Goal: Task Accomplishment & Management: Complete application form

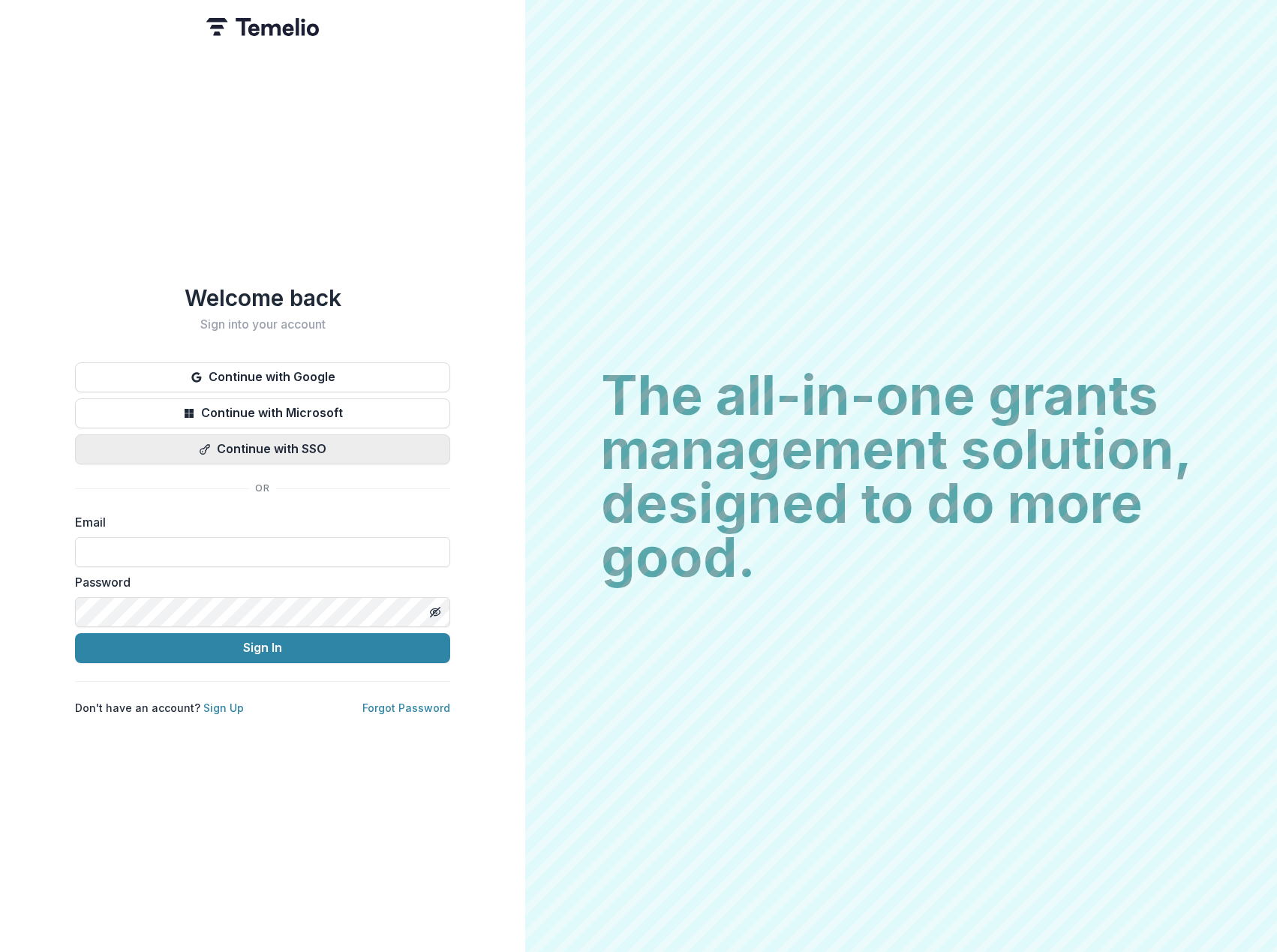
click at [298, 439] on button "Continue with SSO" at bounding box center [262, 449] width 375 height 30
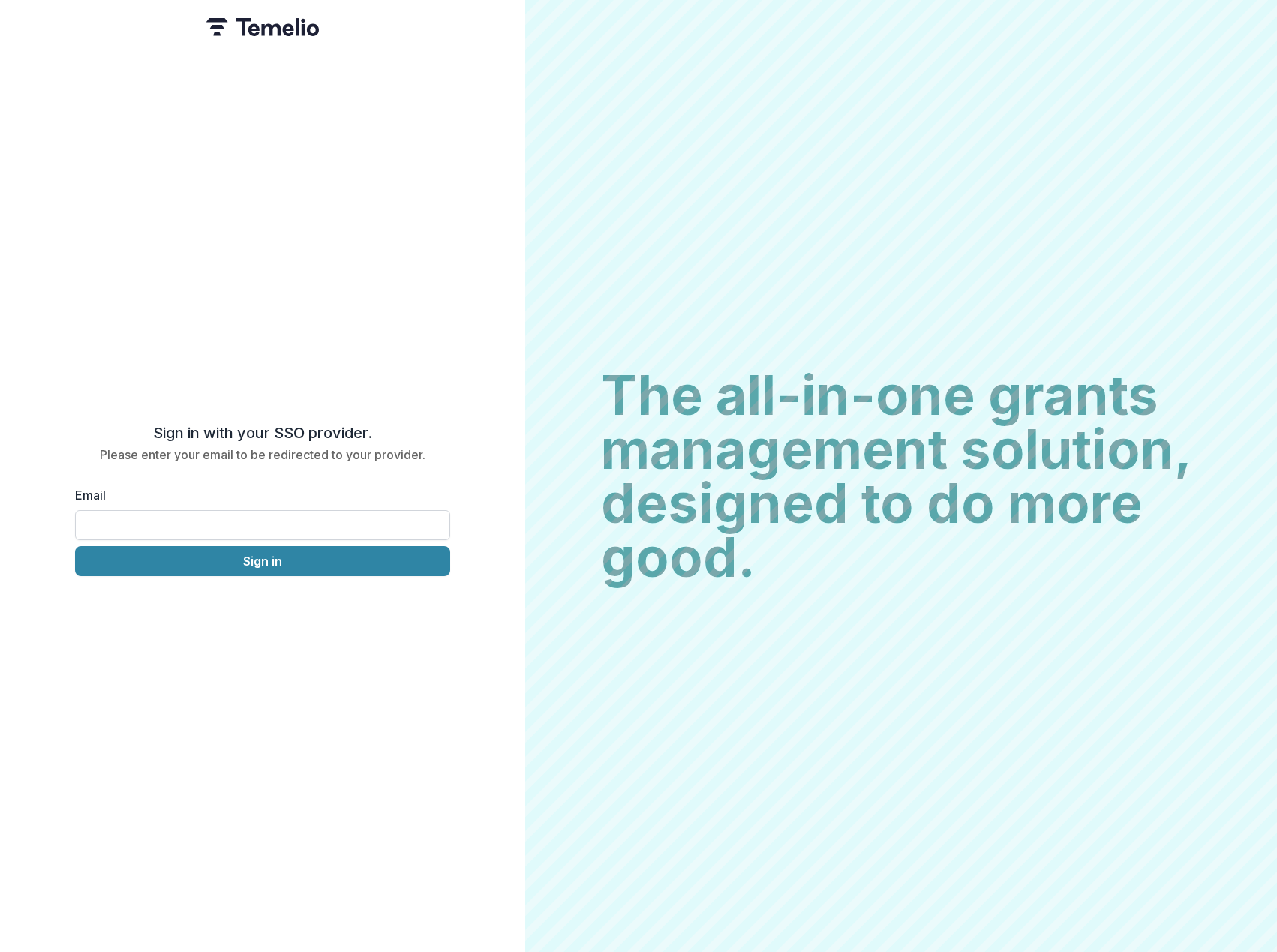
click at [274, 512] on input "Email" at bounding box center [262, 525] width 375 height 30
type input "**********"
click at [237, 561] on button "Sign in" at bounding box center [262, 561] width 375 height 30
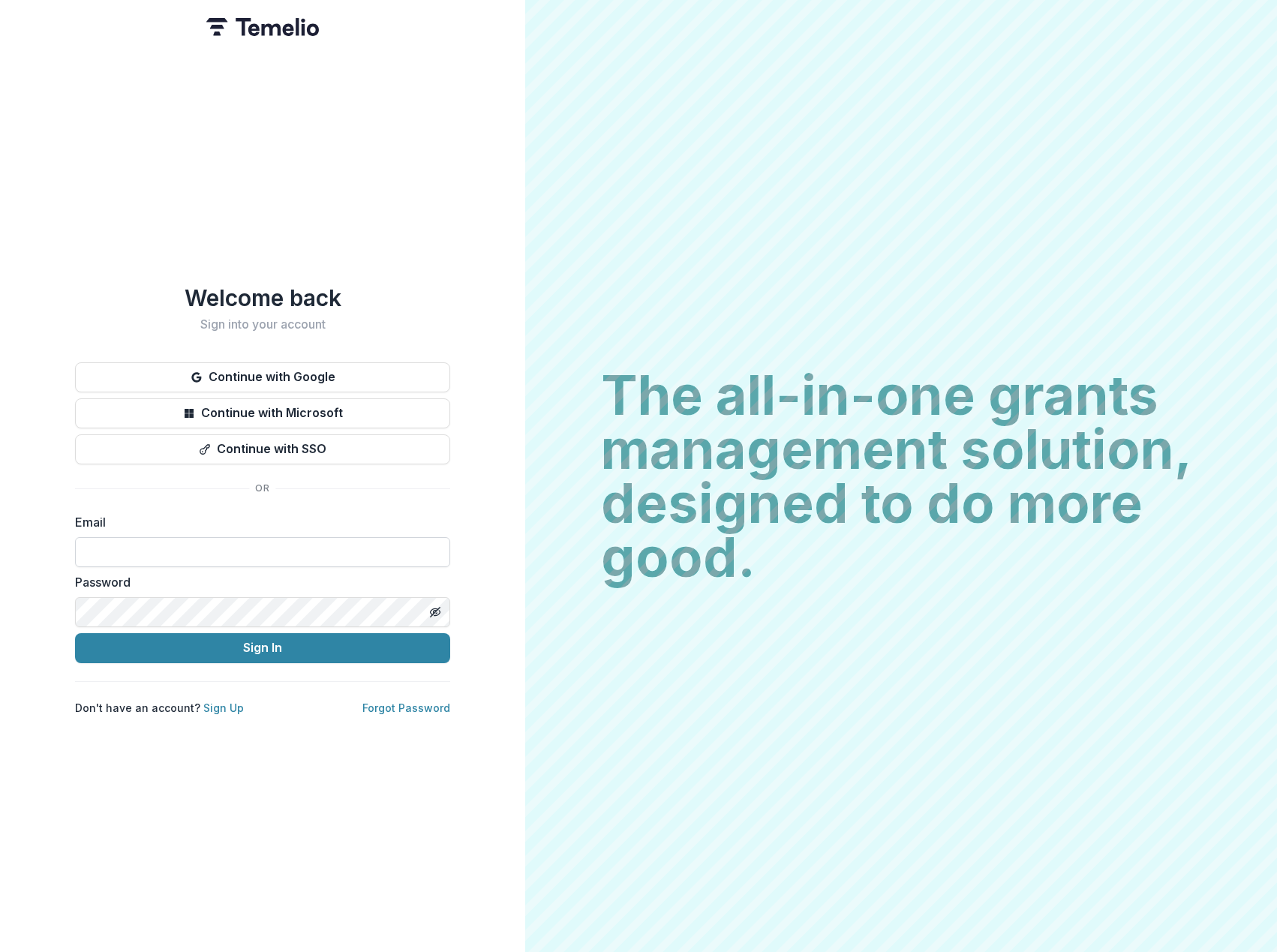
click at [303, 541] on input at bounding box center [262, 553] width 375 height 30
type input "**********"
click at [75, 633] on button "Sign In" at bounding box center [262, 648] width 375 height 30
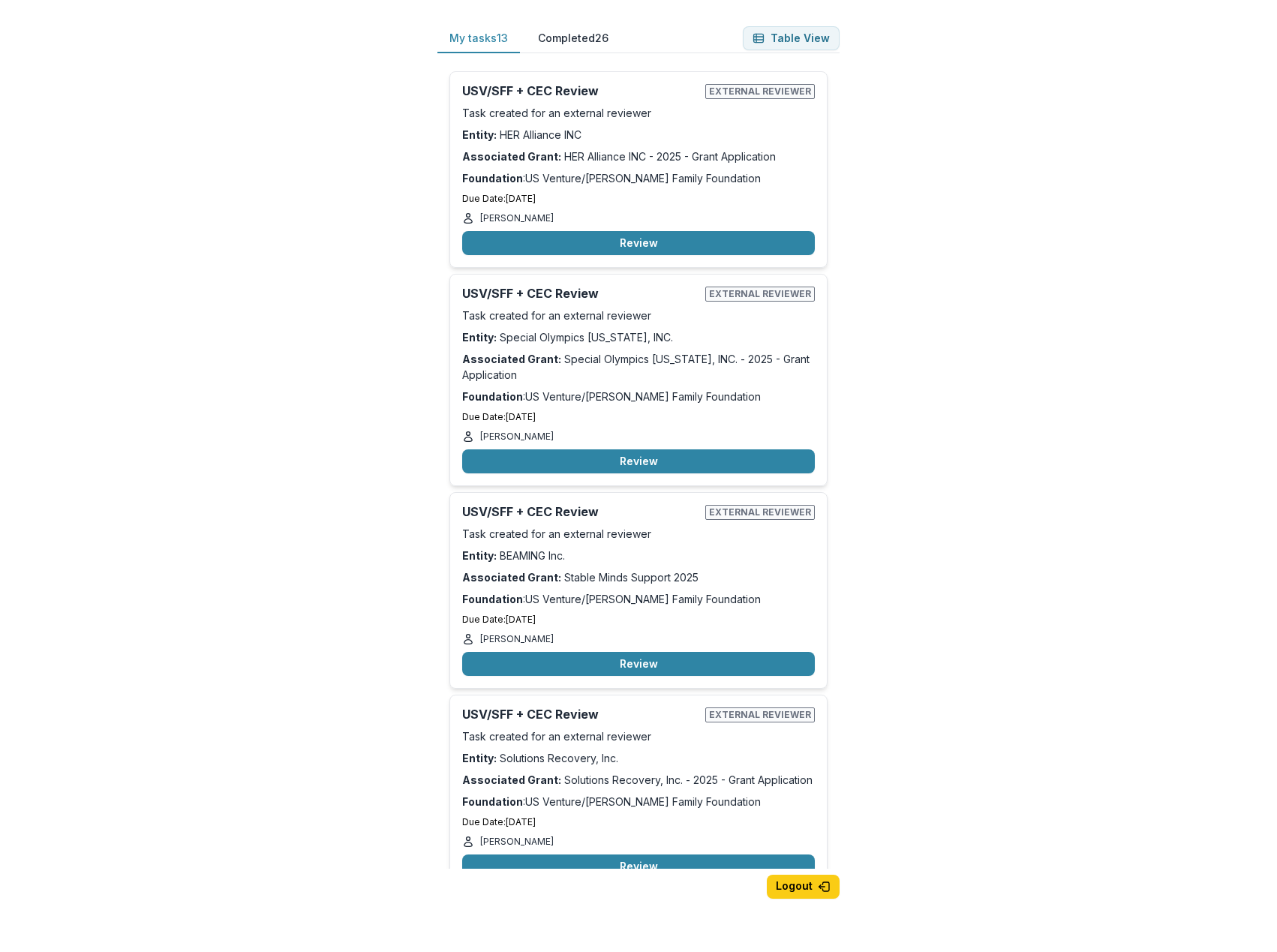
drag, startPoint x: 1013, startPoint y: 254, endPoint x: 996, endPoint y: 259, distance: 17.7
click at [1011, 253] on div "My tasks 13 Completed 26 Table View USV/SFF + CEC Review External reviewer Task…" at bounding box center [638, 476] width 1277 height 952
click at [660, 660] on button "Review" at bounding box center [638, 663] width 352 height 24
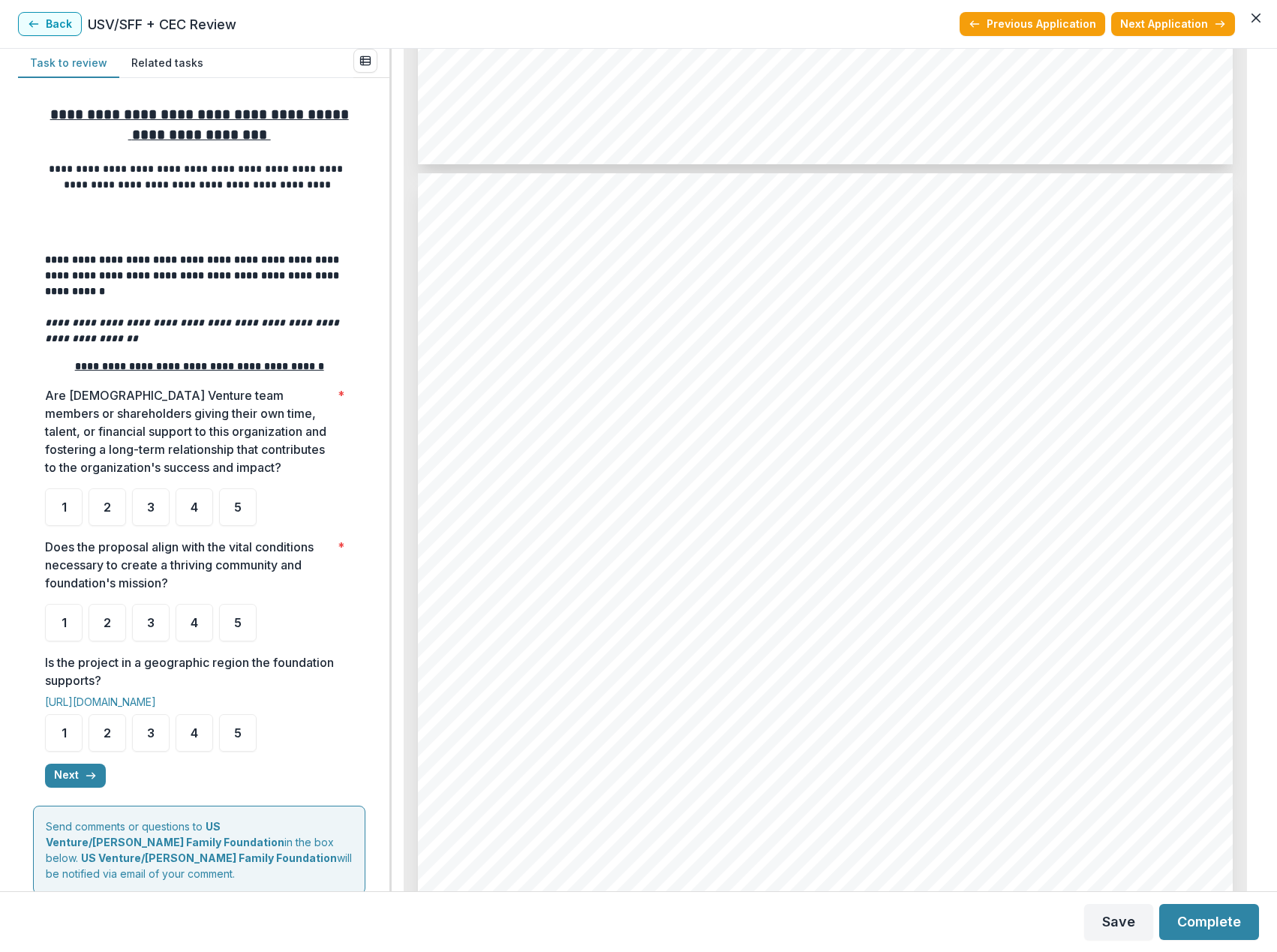
scroll to position [1275, 0]
click at [36, 20] on icon "button" at bounding box center [33, 23] width 12 height 12
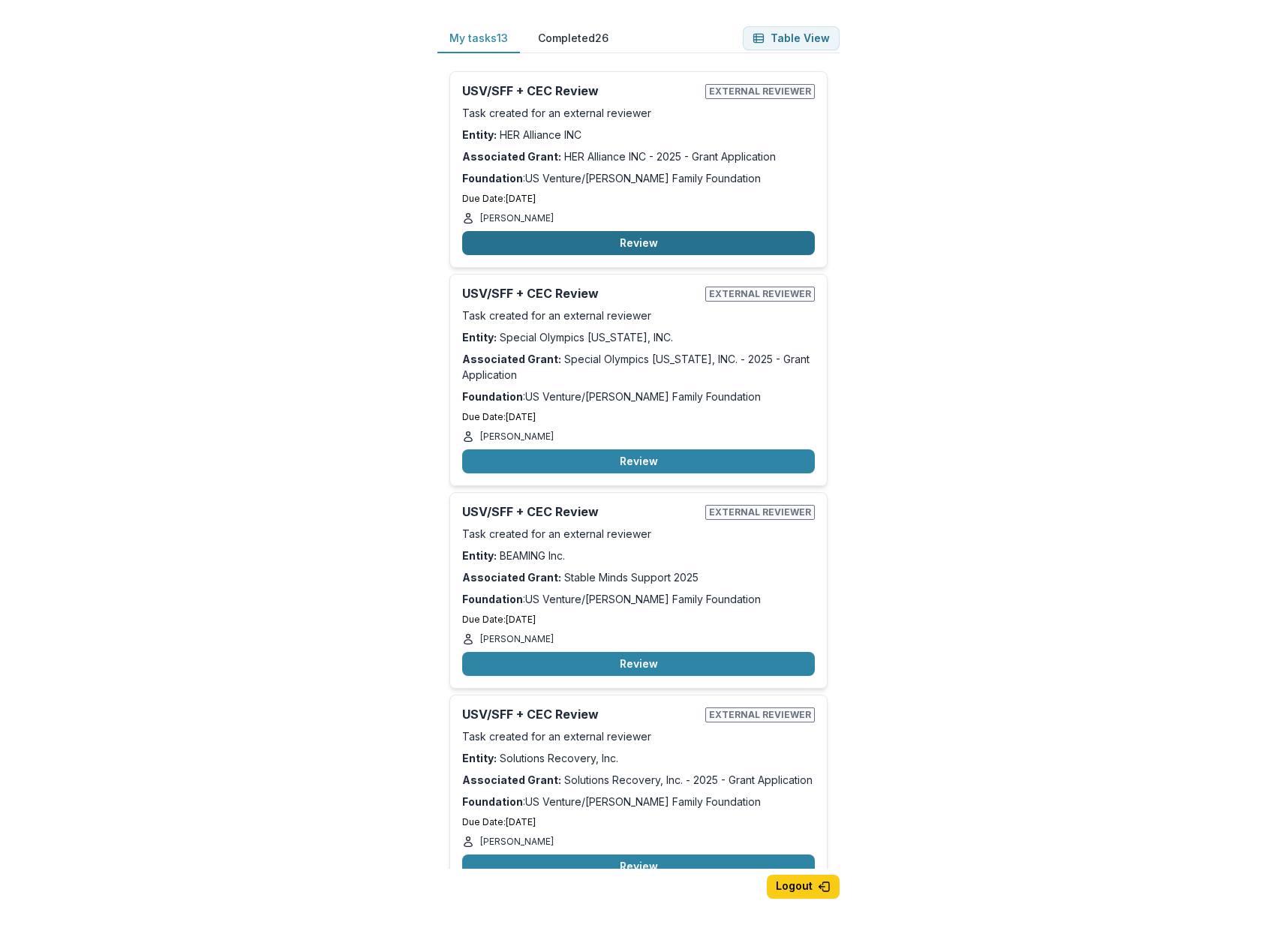
click at [655, 238] on button "Review" at bounding box center [638, 243] width 352 height 24
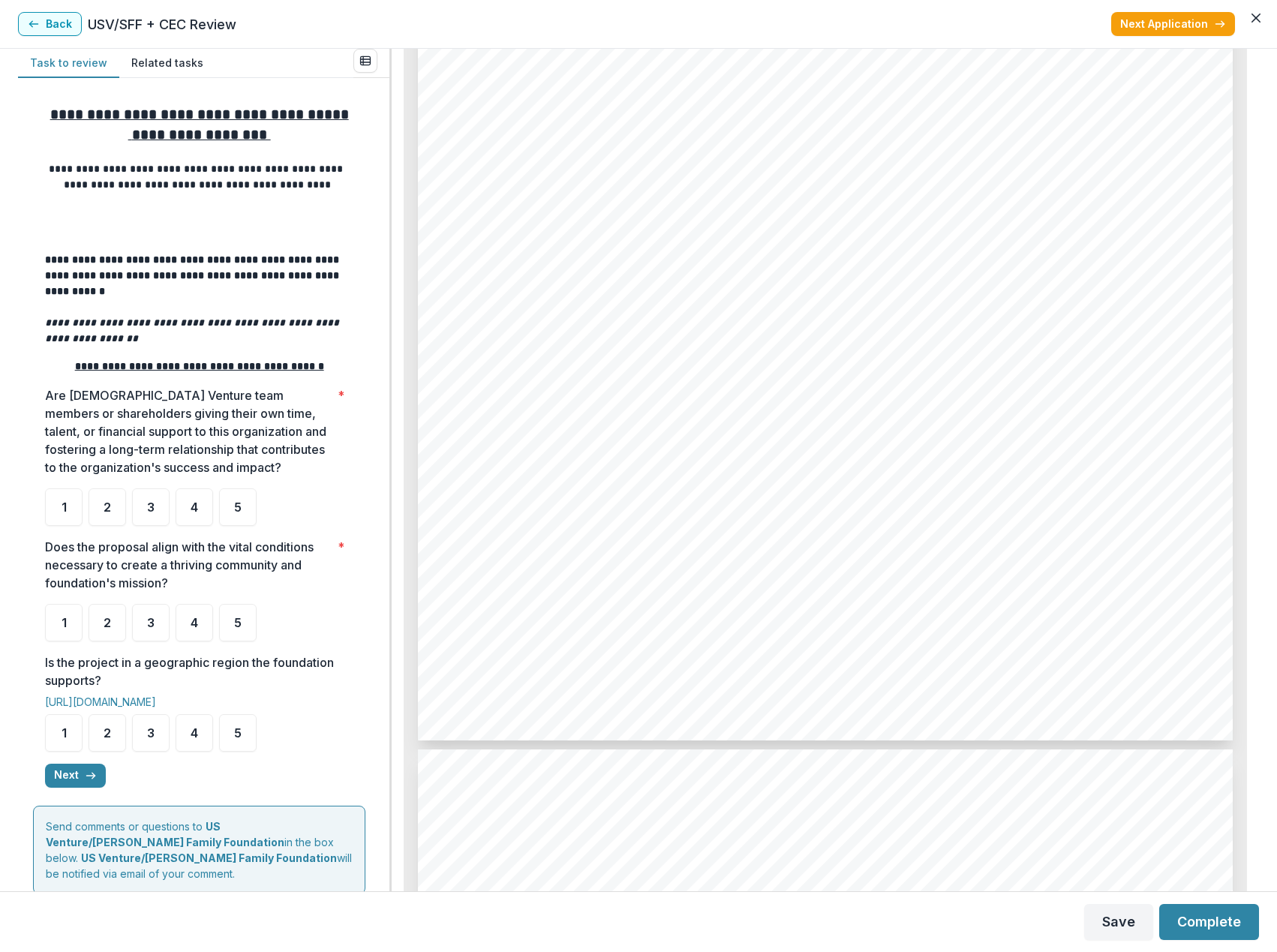
scroll to position [3000, 0]
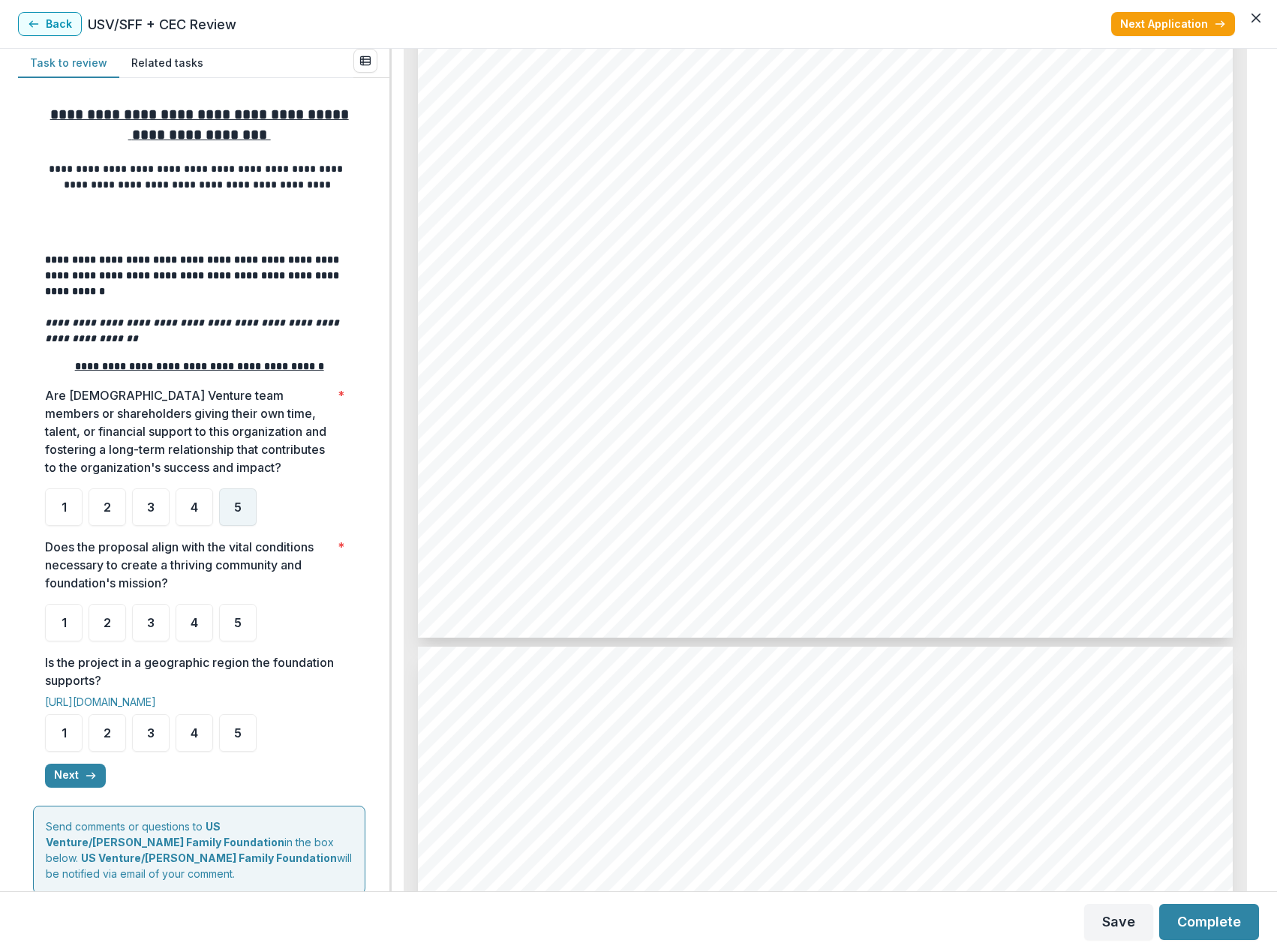
click at [242, 510] on div "5" at bounding box center [238, 507] width 37 height 37
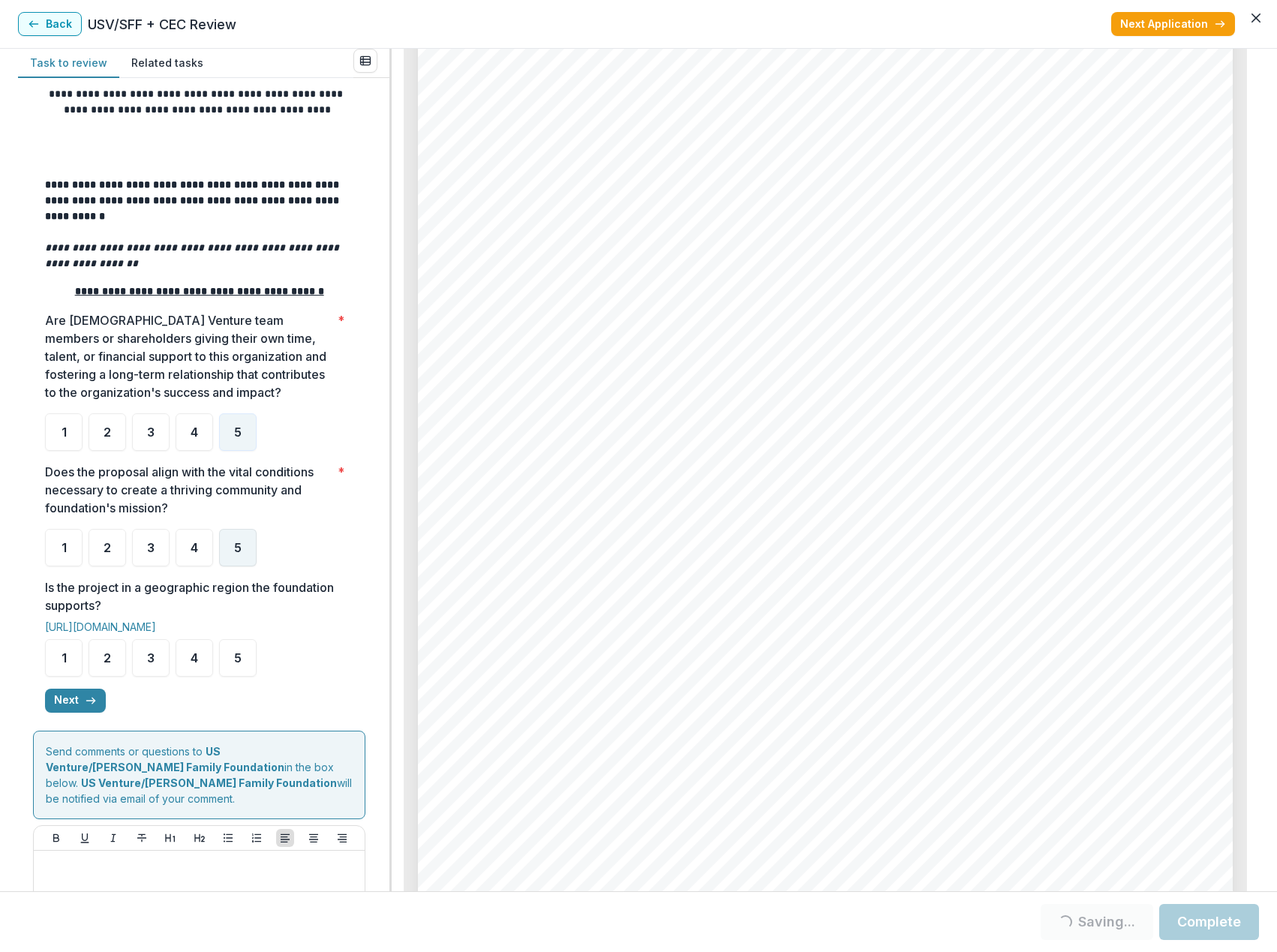
click at [246, 553] on div "5" at bounding box center [238, 547] width 37 height 37
click at [239, 564] on div "5" at bounding box center [238, 547] width 37 height 37
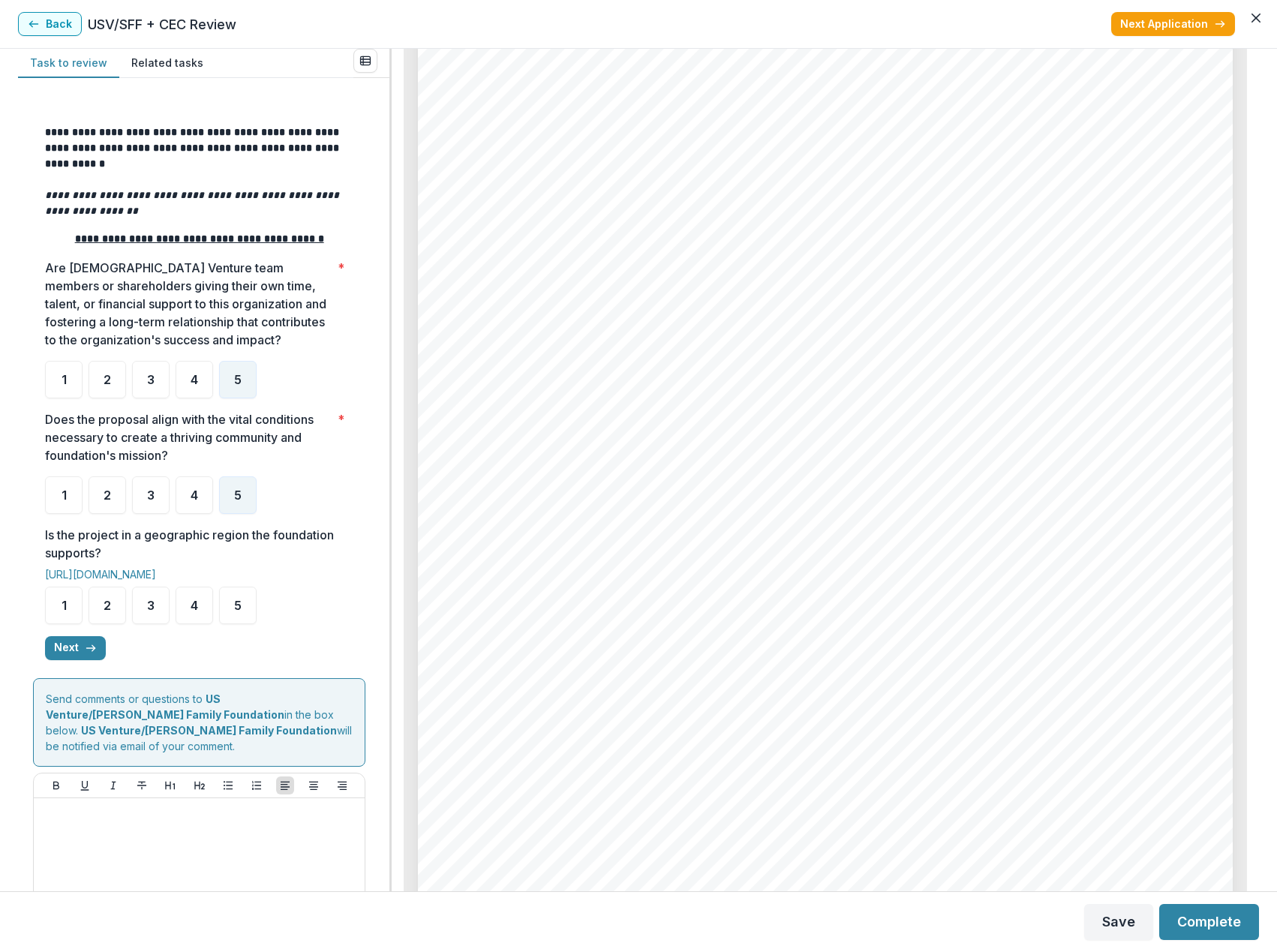
scroll to position [150, 0]
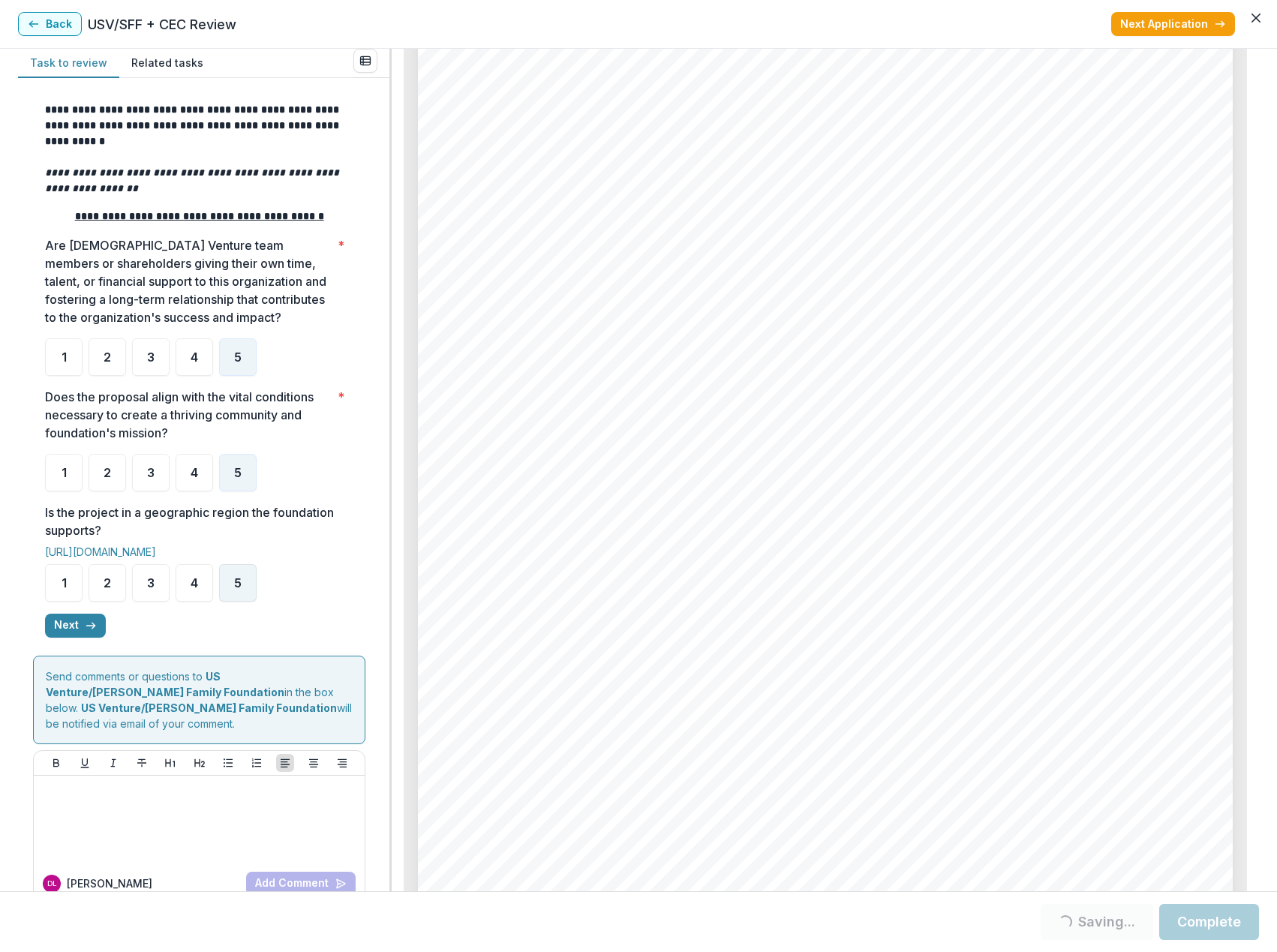
click at [241, 597] on div "5" at bounding box center [238, 583] width 37 height 37
click at [58, 633] on button "Next" at bounding box center [76, 625] width 61 height 24
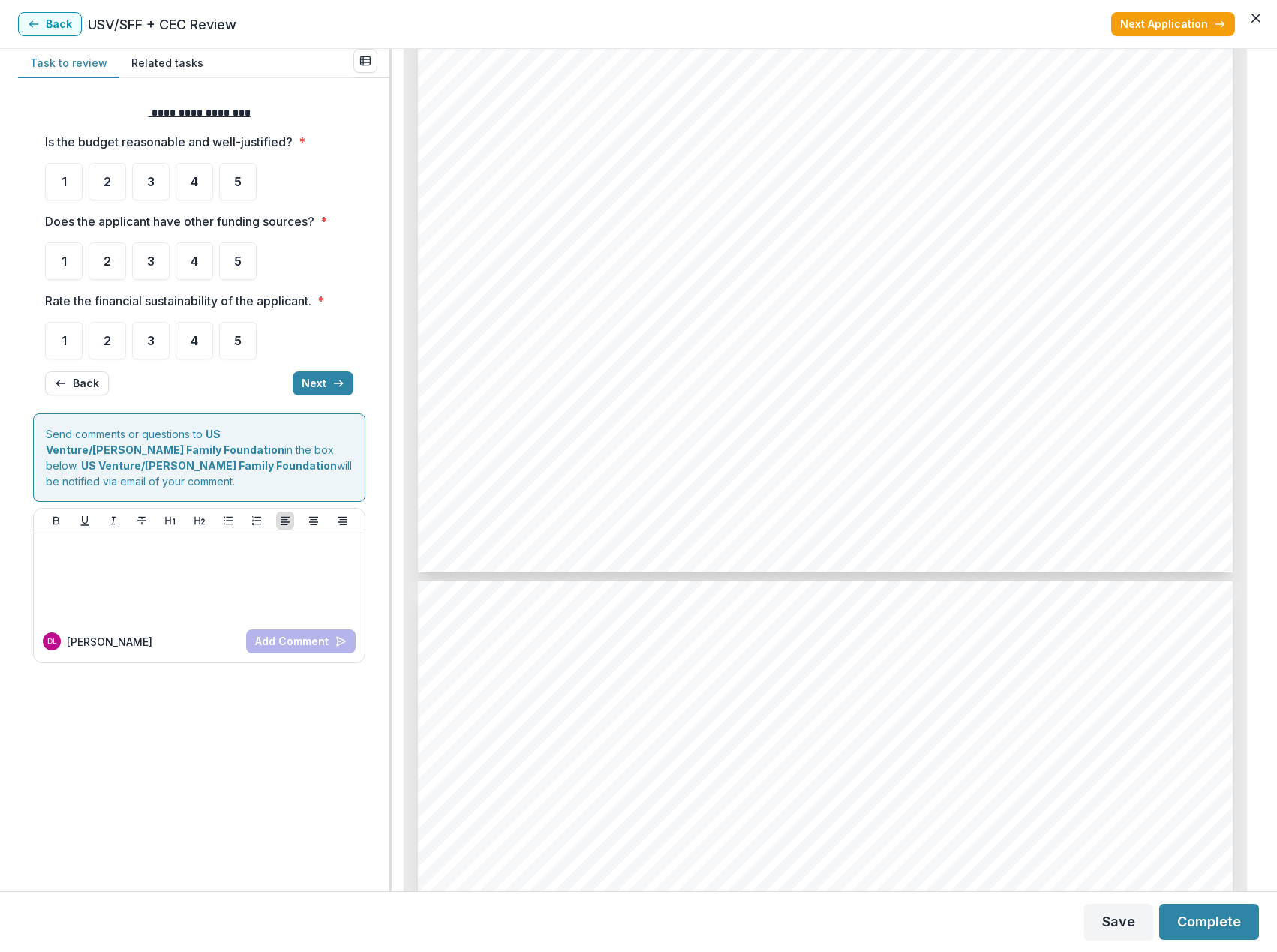
scroll to position [7725, 0]
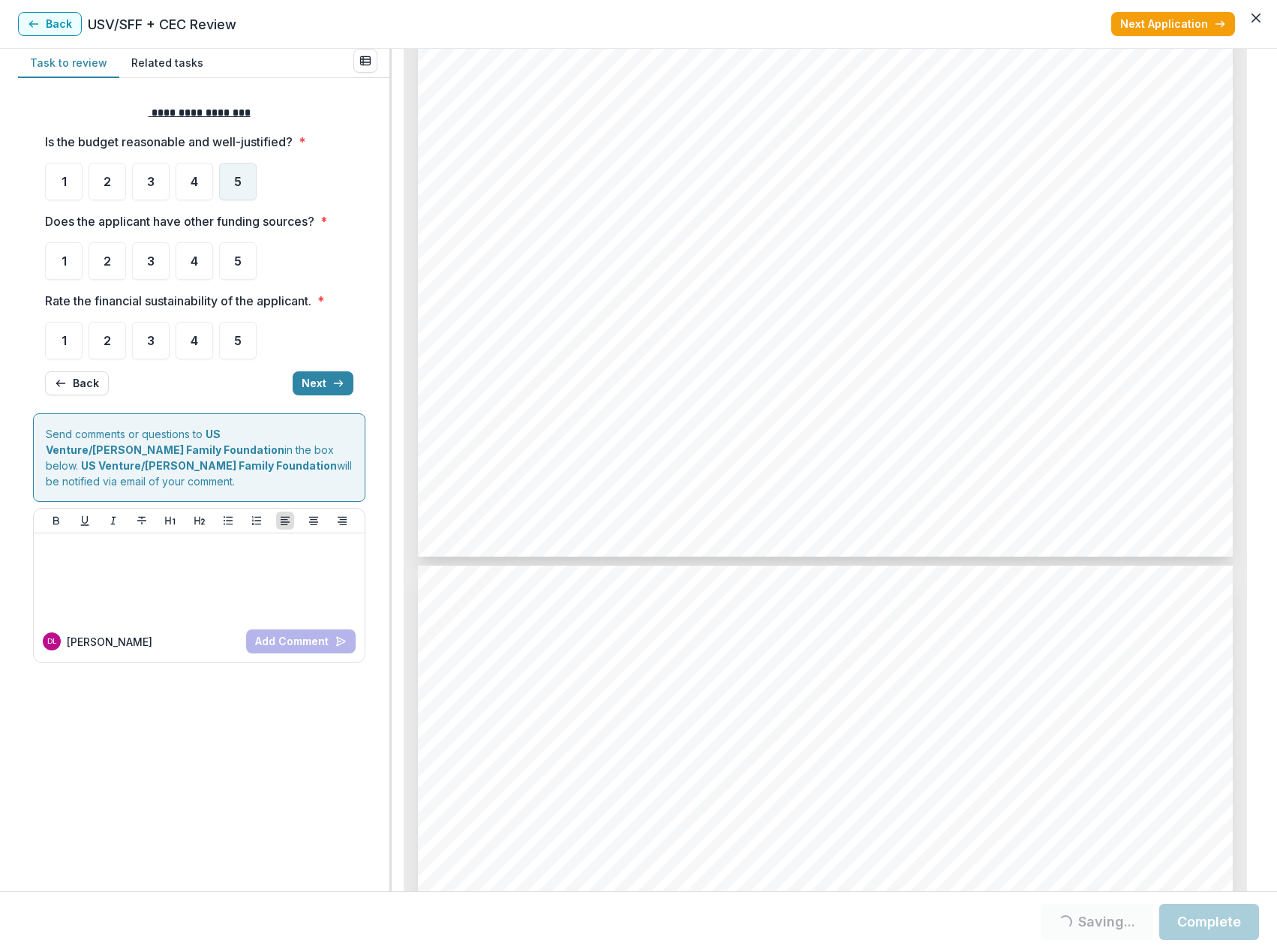
click at [234, 185] on span "5" at bounding box center [238, 181] width 7 height 12
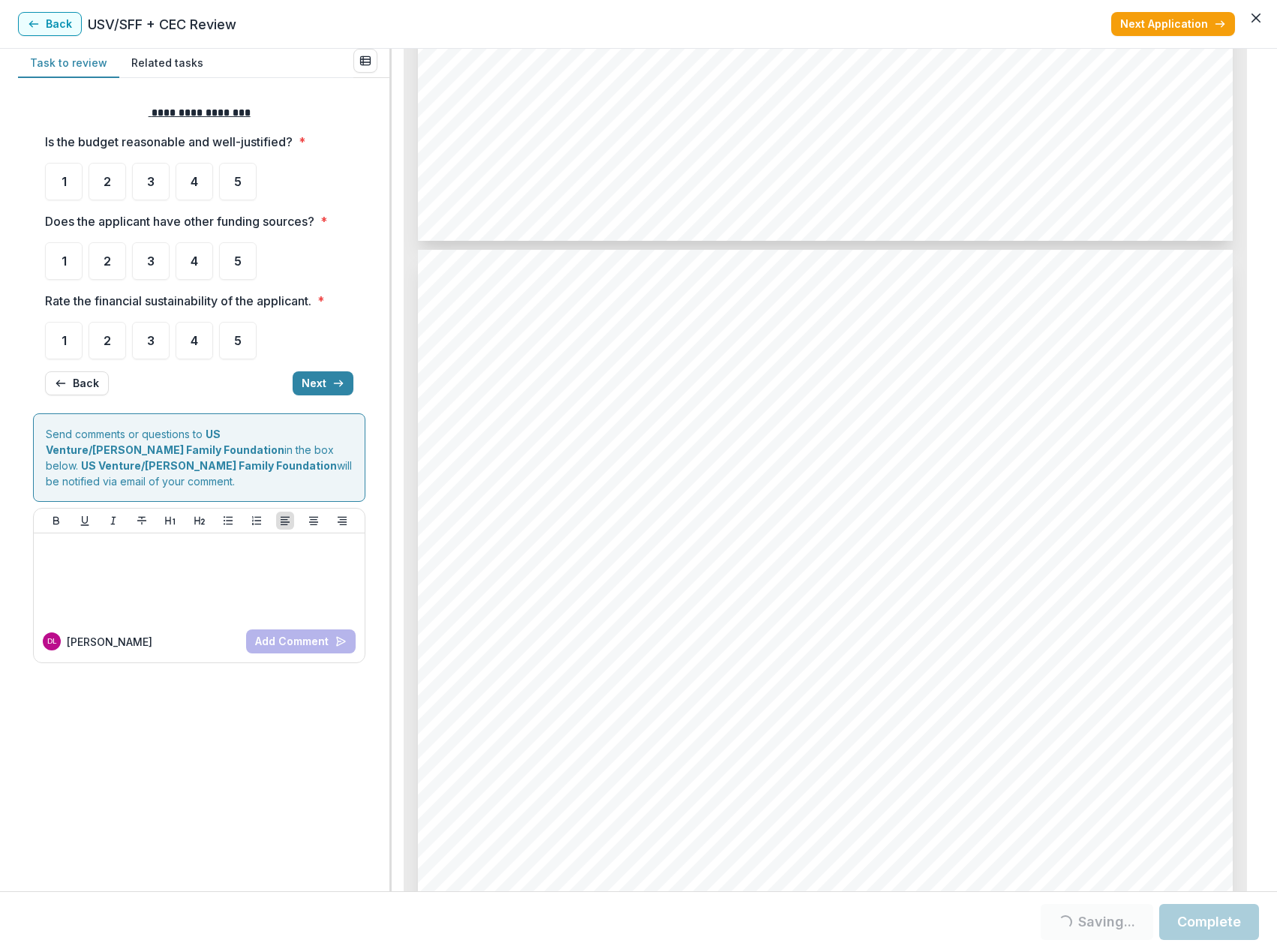
scroll to position [0, 0]
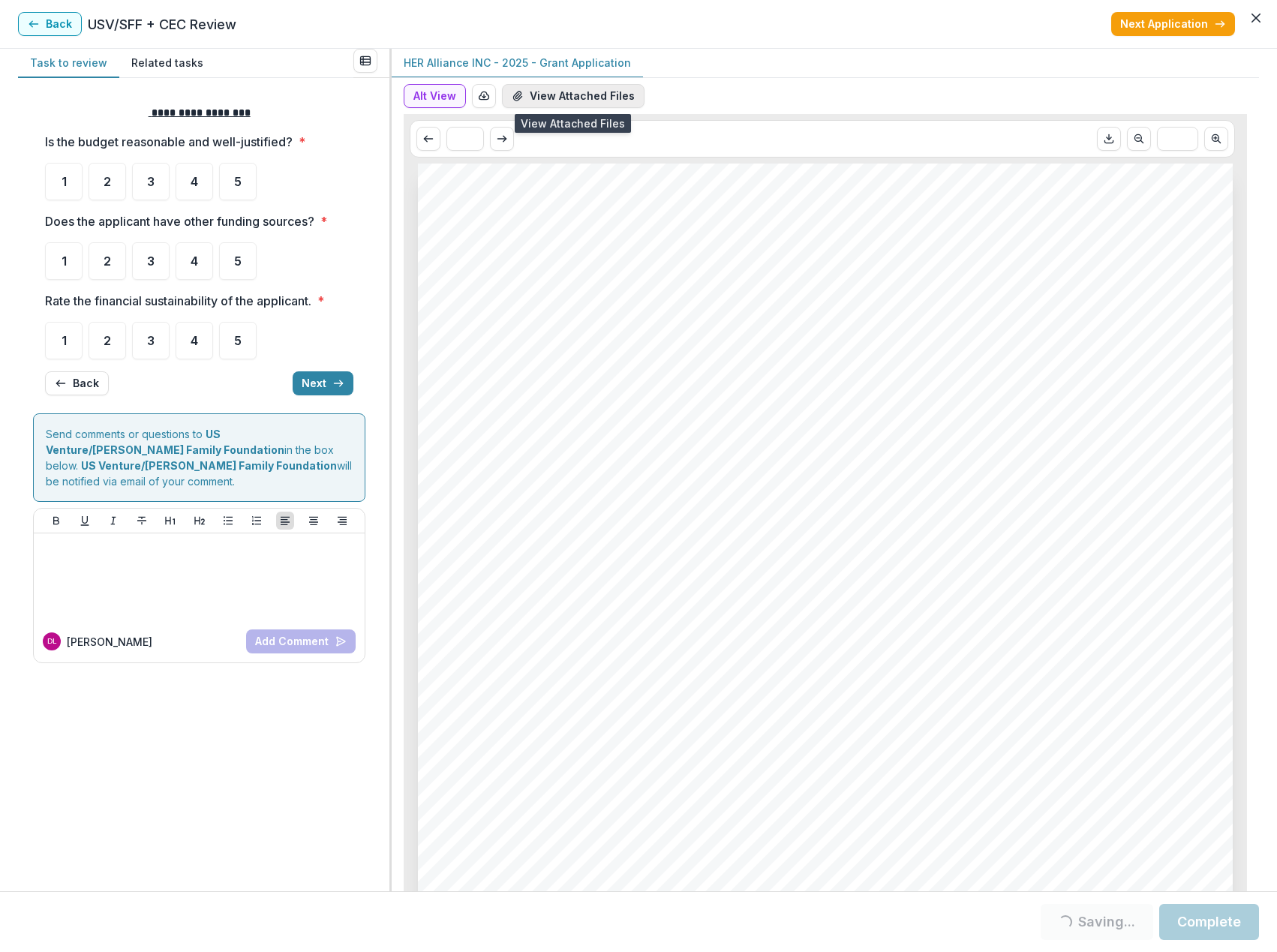
click at [627, 100] on button "View Attached Files" at bounding box center [573, 95] width 142 height 24
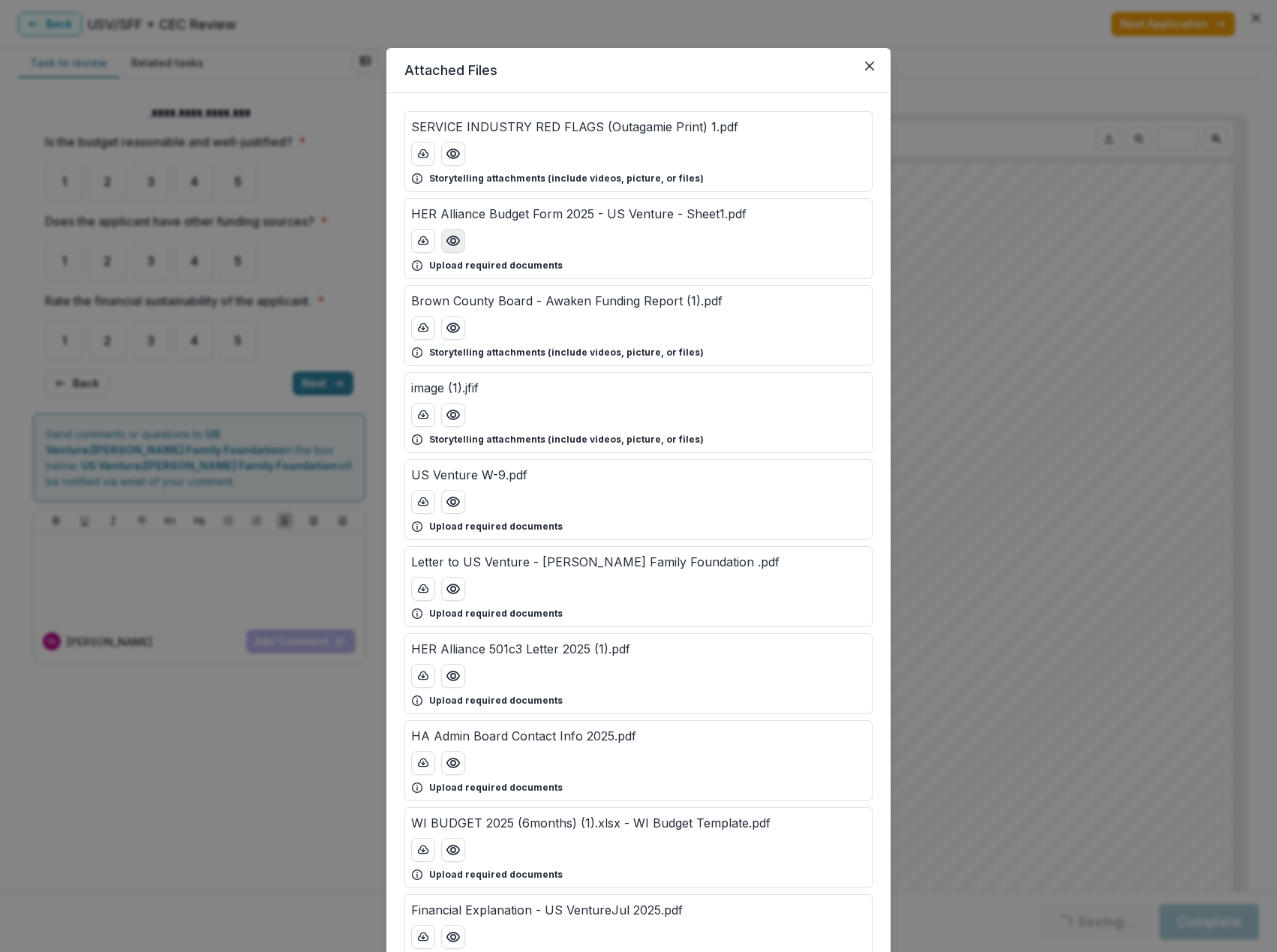
click at [446, 238] on icon "Preview HER Alliance Budget Form 2025 - US Venture - Sheet1.pdf" at bounding box center [453, 240] width 15 height 15
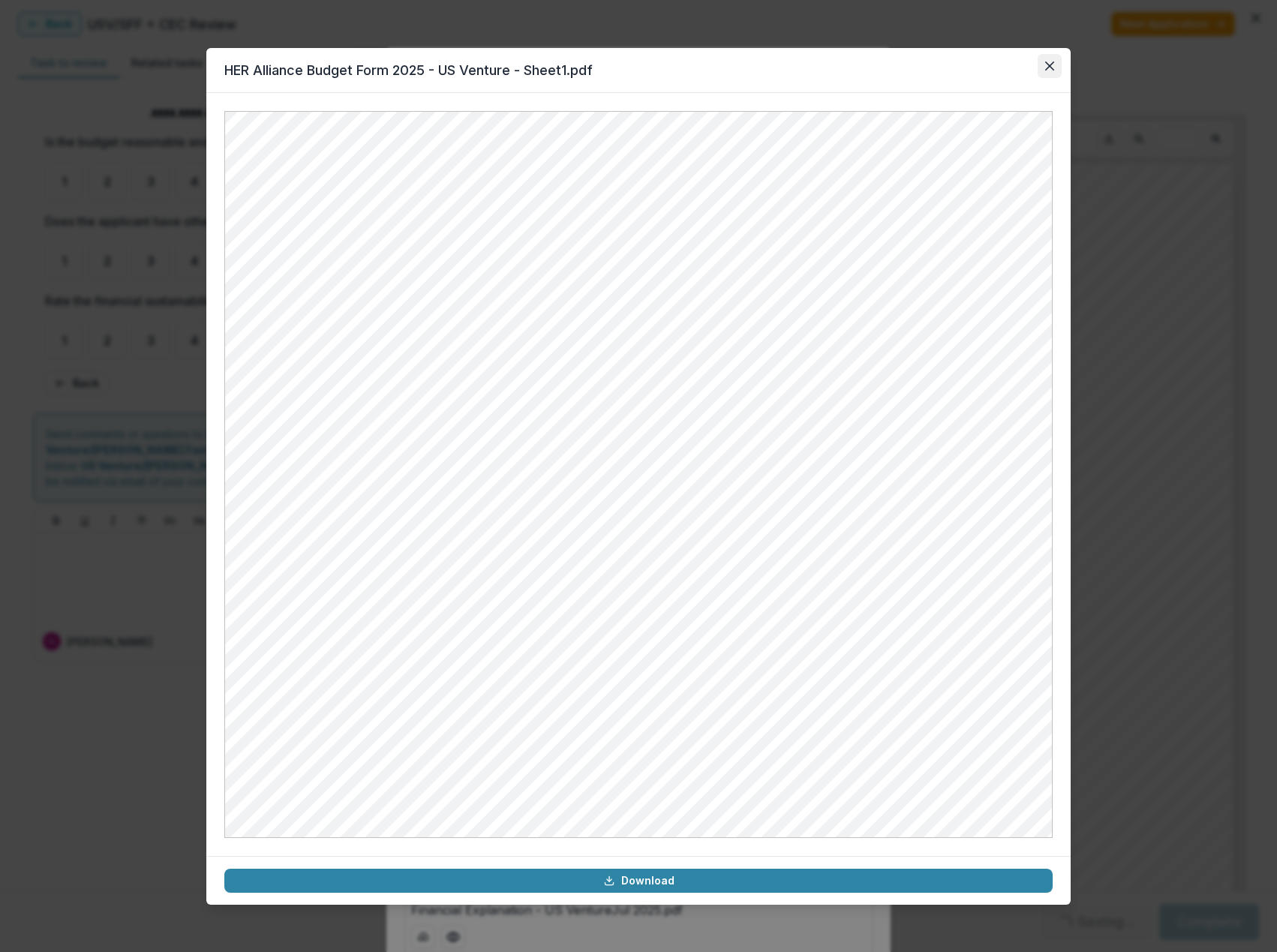
click at [1047, 65] on icon "Close" at bounding box center [1049, 66] width 9 height 9
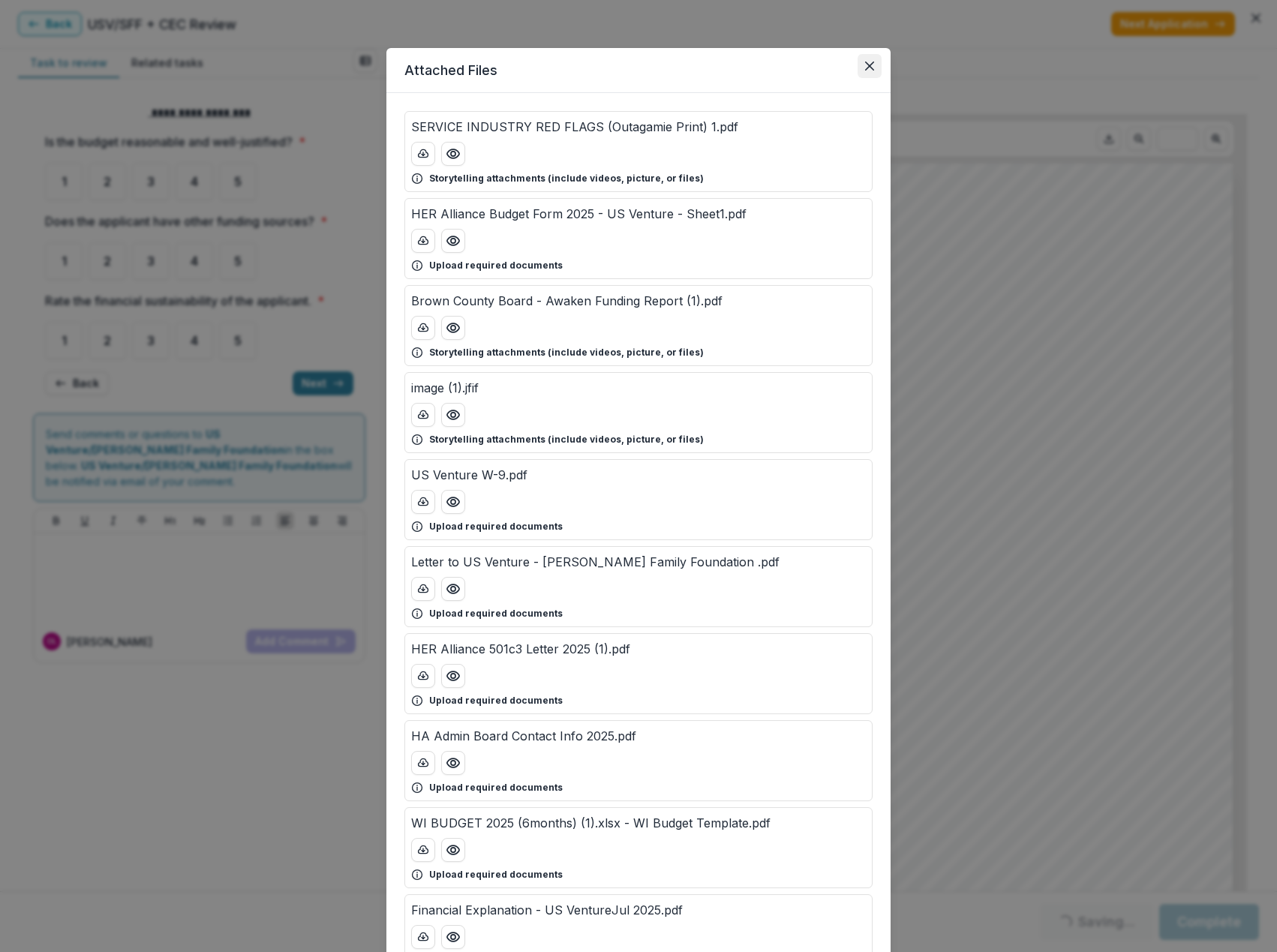
click at [862, 60] on button "Close" at bounding box center [869, 66] width 24 height 24
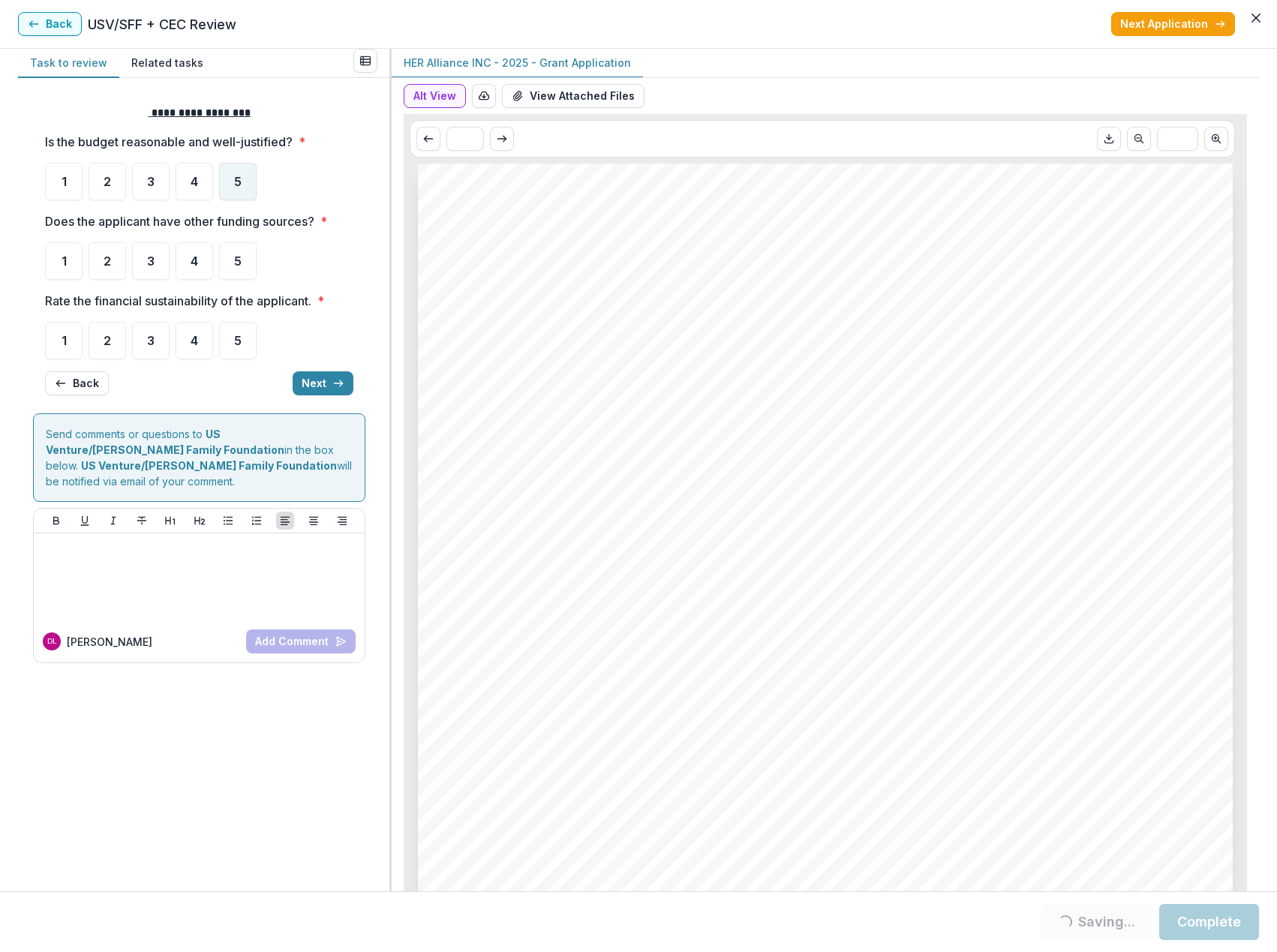
click at [230, 186] on div "5" at bounding box center [238, 182] width 37 height 37
click at [203, 253] on div "4" at bounding box center [194, 261] width 37 height 37
click at [240, 176] on span "5" at bounding box center [238, 181] width 7 height 12
click at [242, 171] on div "5" at bounding box center [238, 182] width 37 height 37
click at [249, 351] on div "5" at bounding box center [238, 341] width 37 height 37
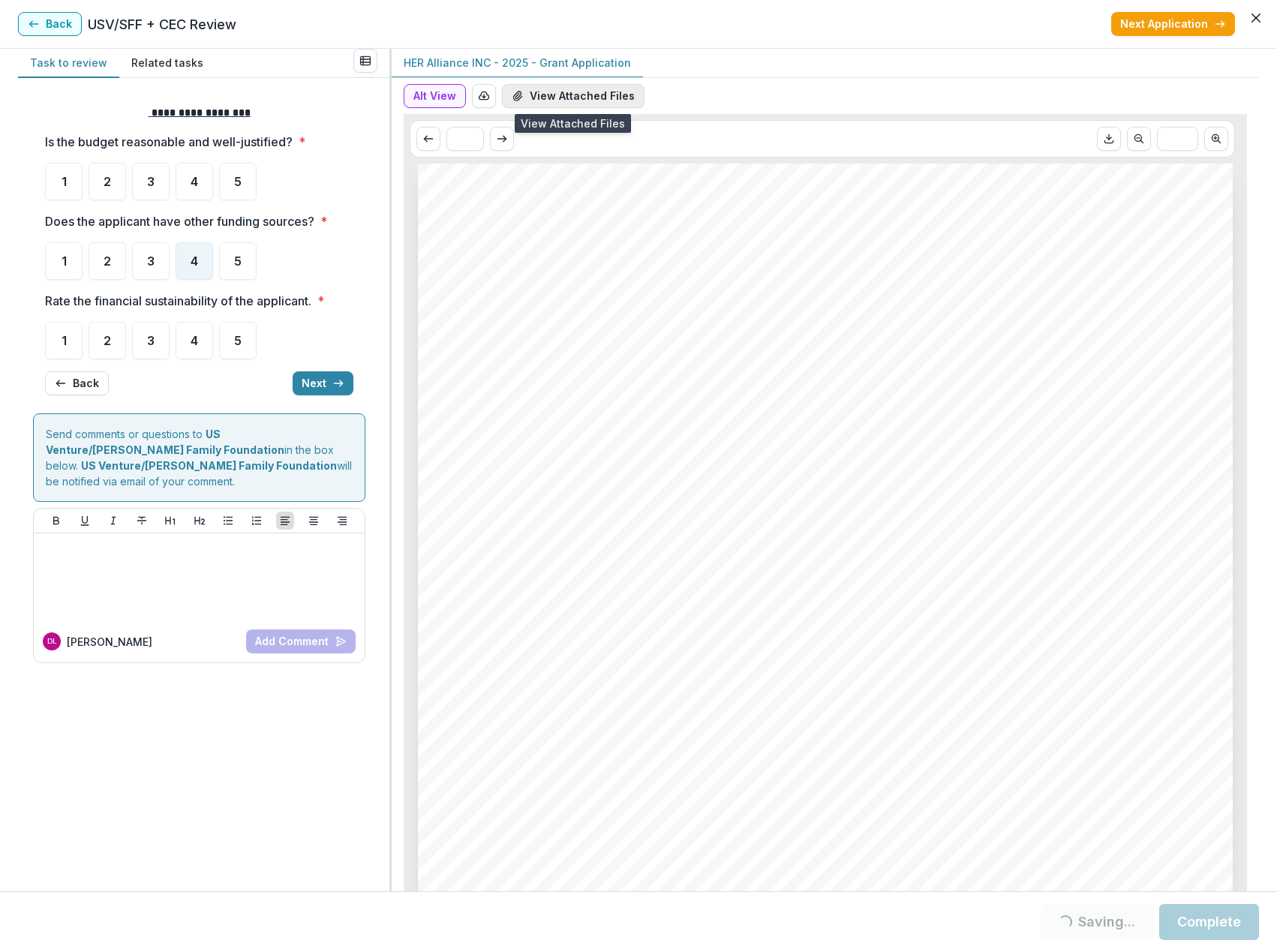
click at [566, 94] on button "View Attached Files" at bounding box center [573, 95] width 142 height 24
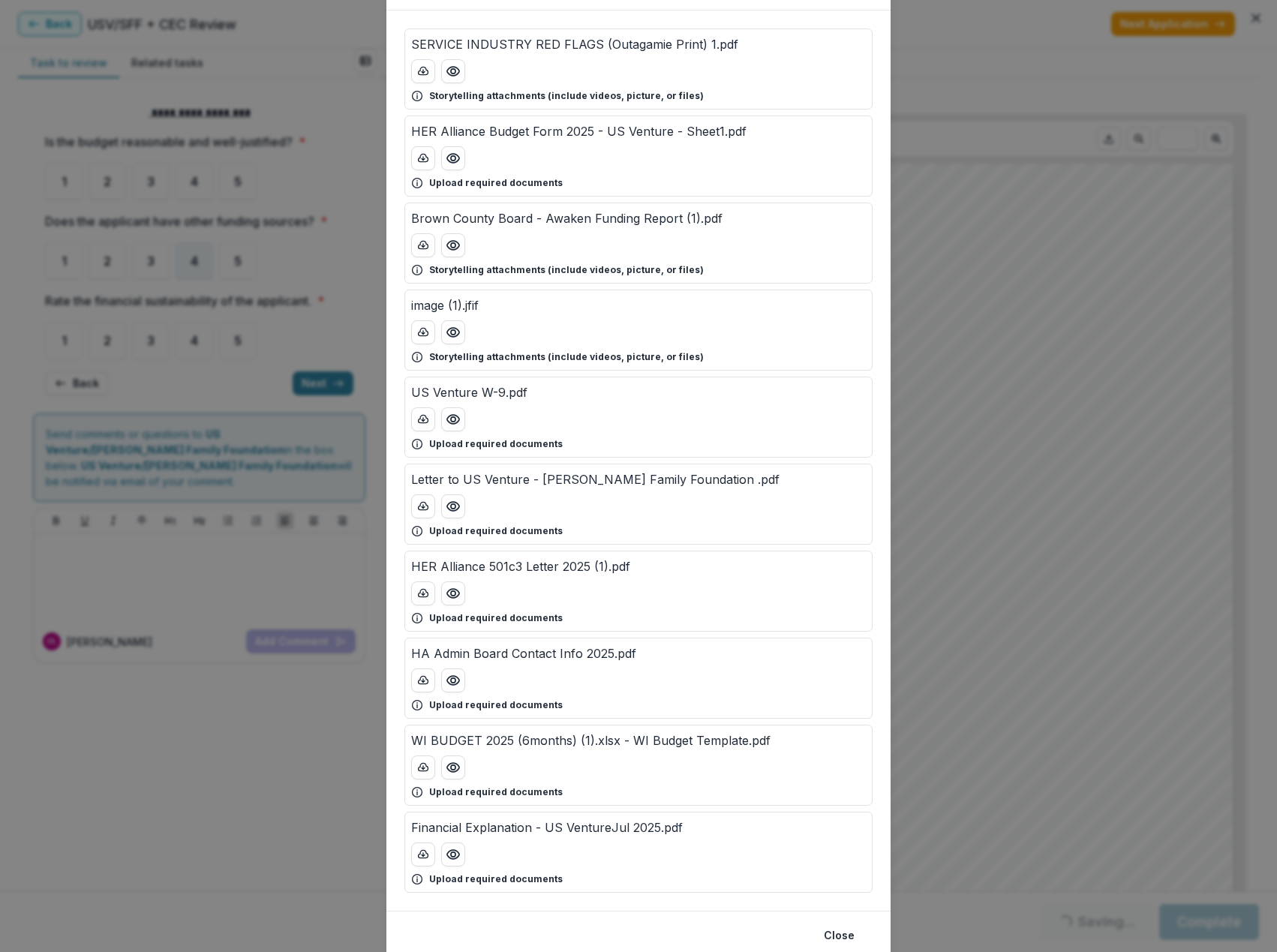
scroll to position [138, 0]
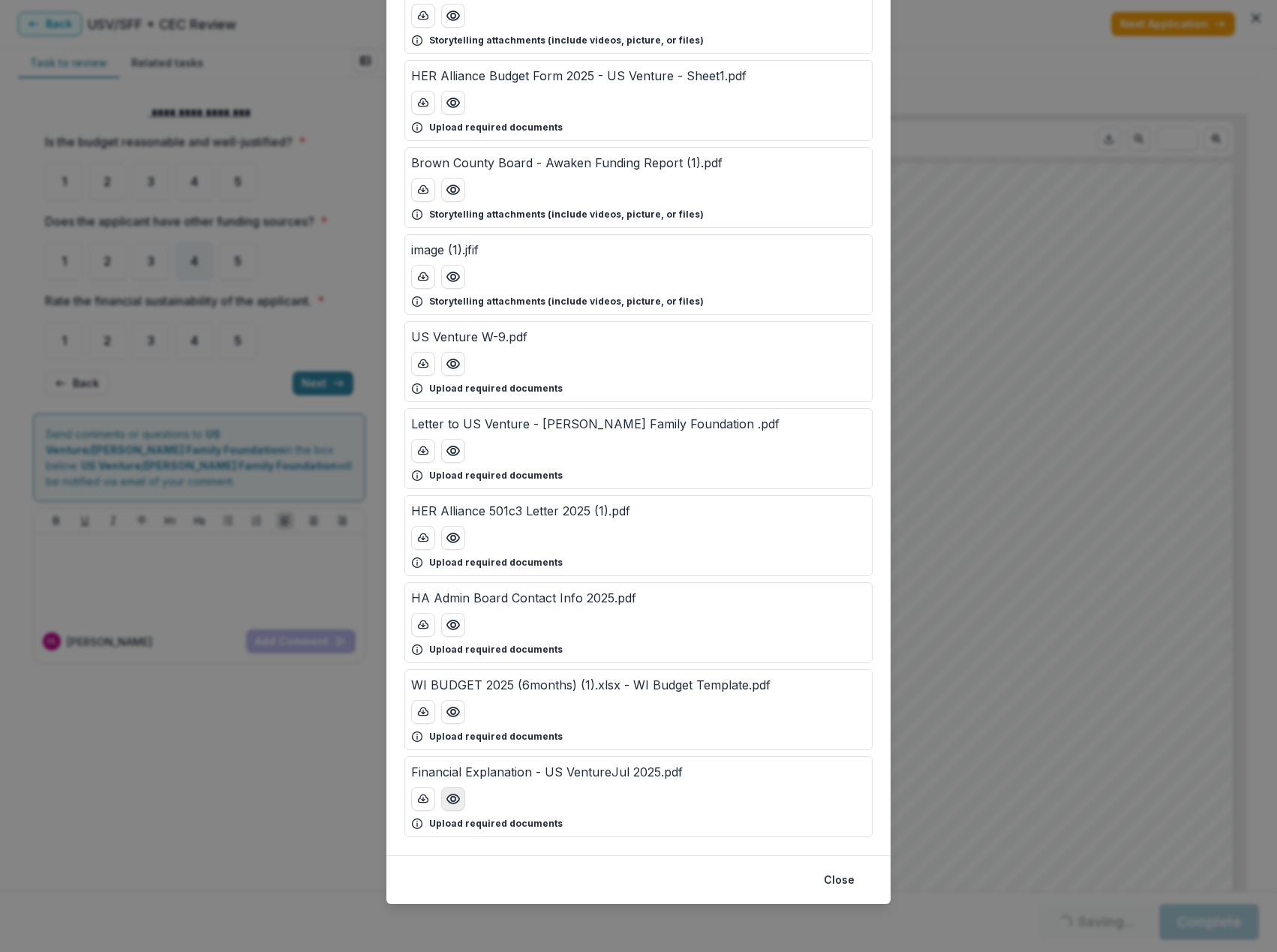
click at [452, 803] on icon "Preview Financial Explanation - US VentureJul 2025.pdf" at bounding box center [452, 799] width 12 height 9
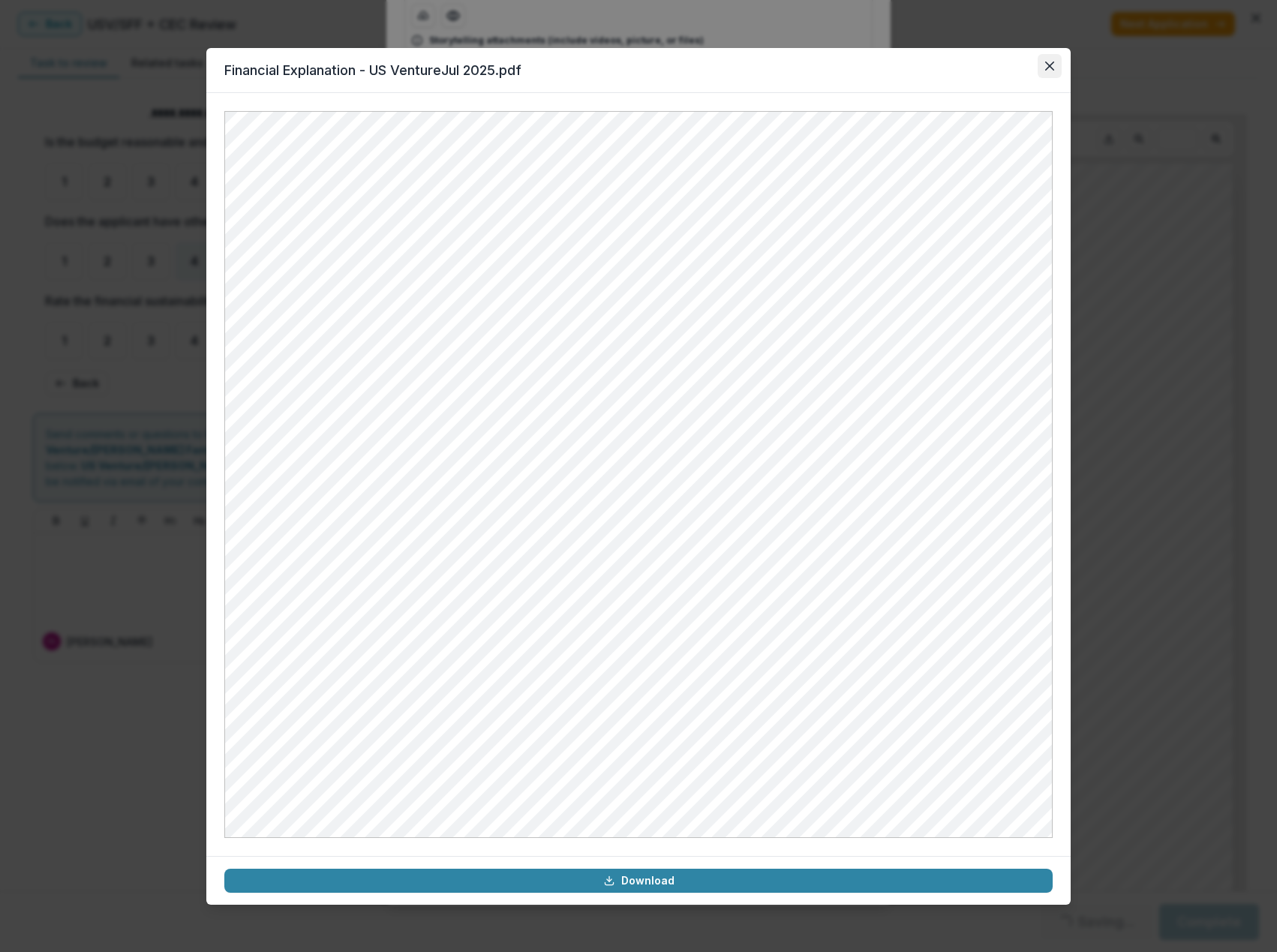
click at [1048, 69] on icon "Close" at bounding box center [1049, 66] width 9 height 9
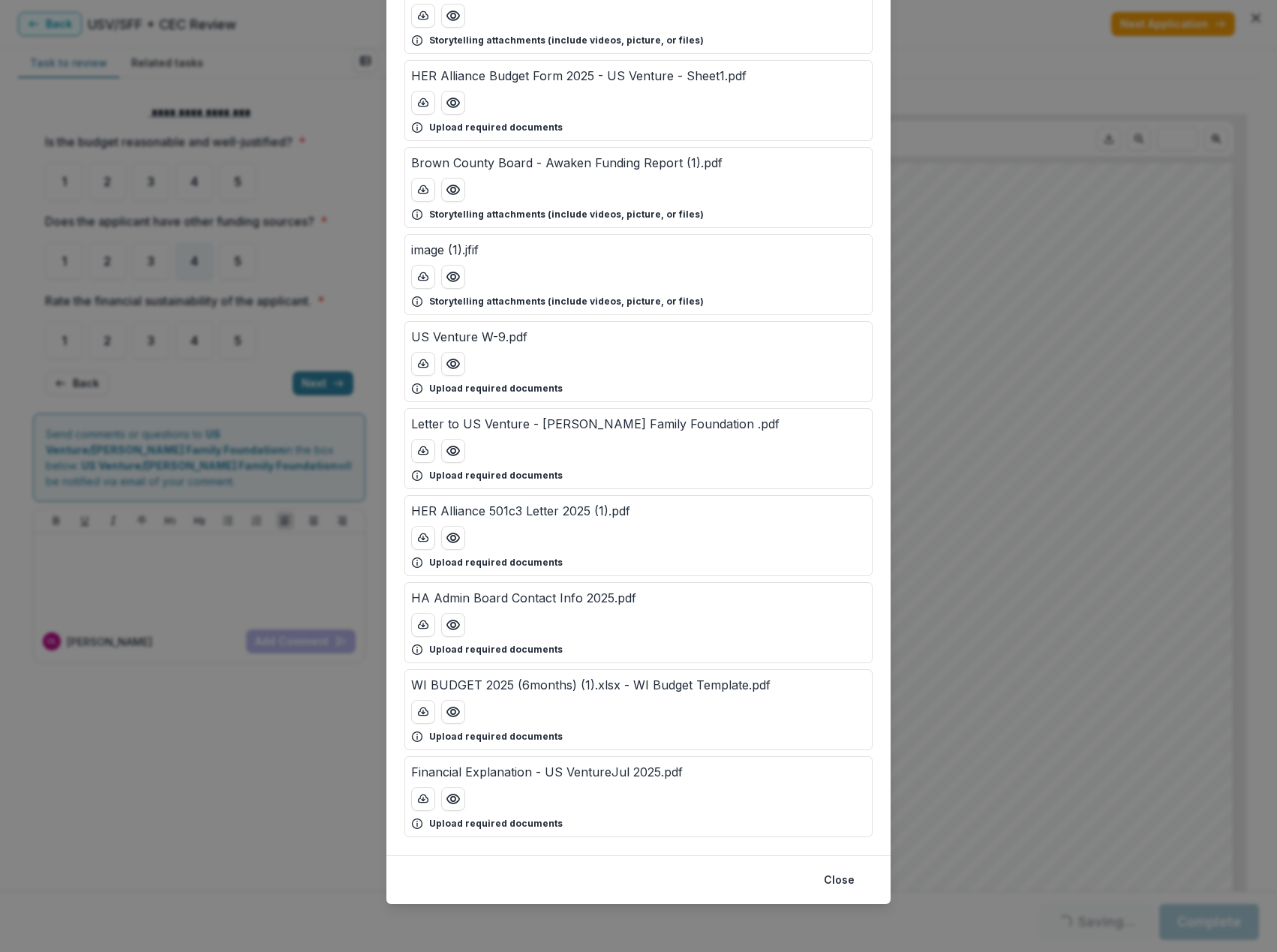
click at [1043, 527] on div "Attached Files SERVICE INDUSTRY RED FLAGS (Outagamie Print) 1.pdf Storytelling …" at bounding box center [638, 476] width 1277 height 952
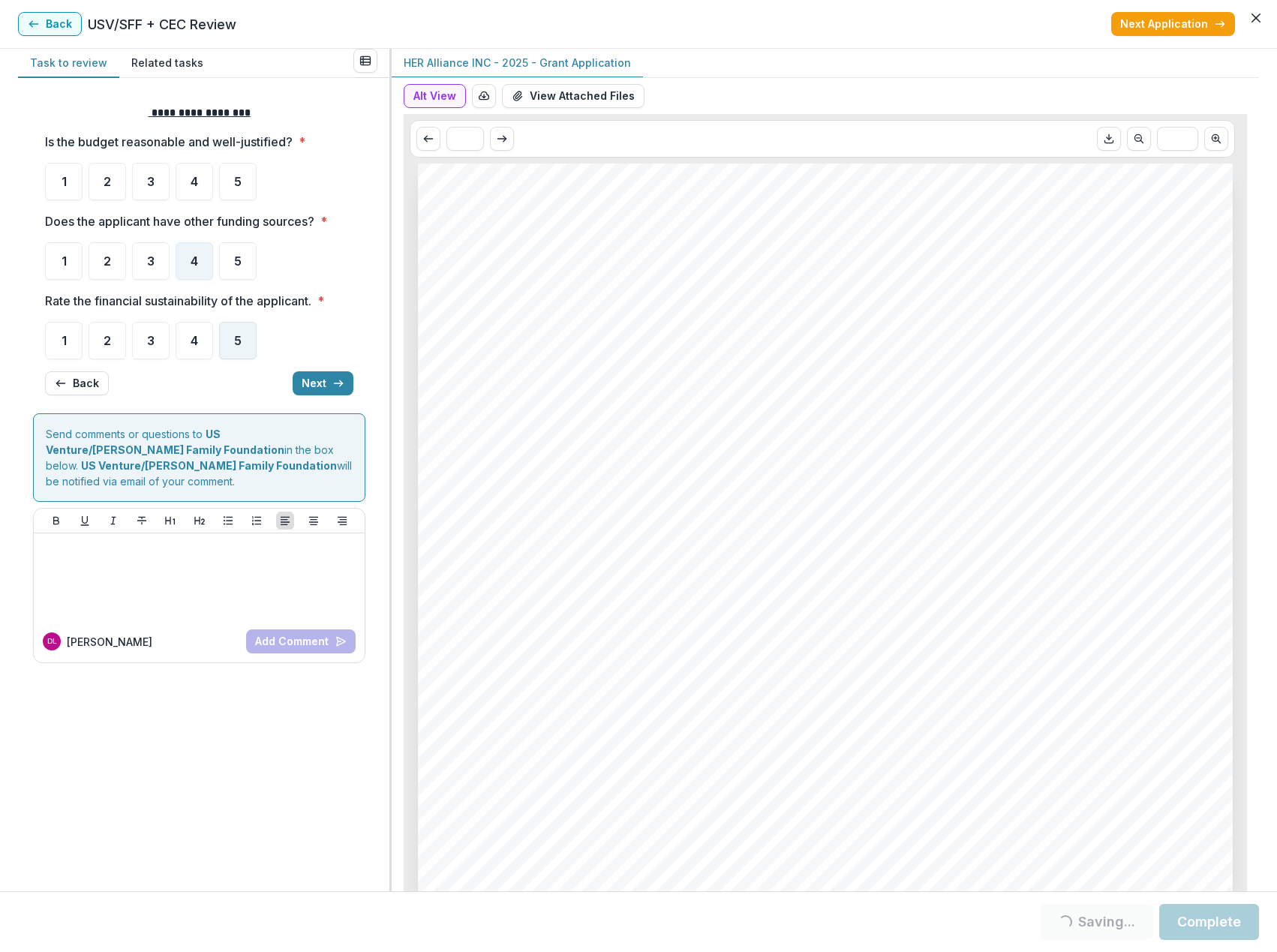
click at [238, 344] on span "5" at bounding box center [238, 340] width 7 height 12
click at [247, 190] on div "5" at bounding box center [238, 182] width 37 height 37
click at [255, 335] on div "5" at bounding box center [238, 341] width 37 height 37
click at [331, 379] on button "Next" at bounding box center [323, 383] width 61 height 24
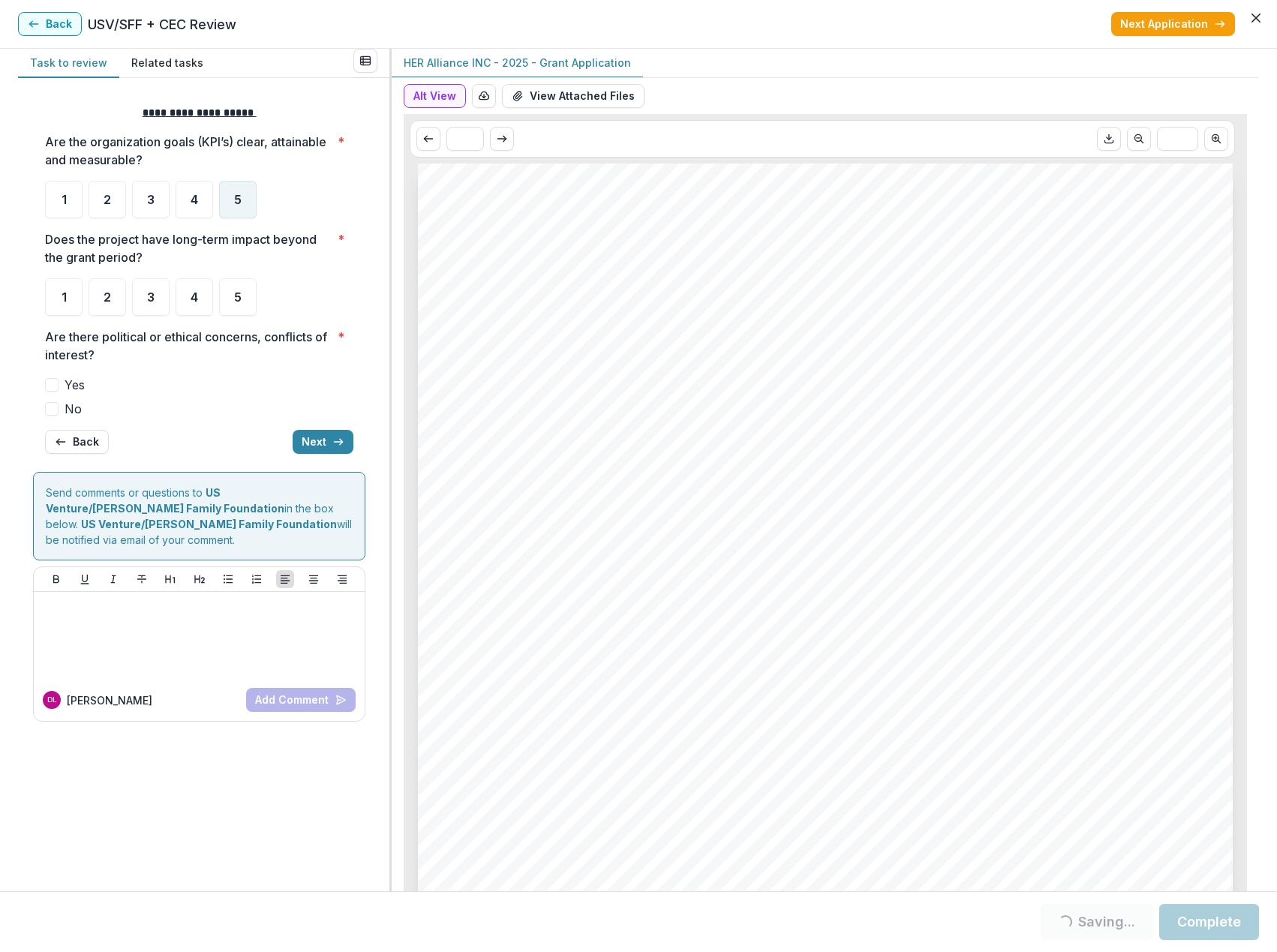
click at [251, 191] on div "5" at bounding box center [238, 199] width 37 height 37
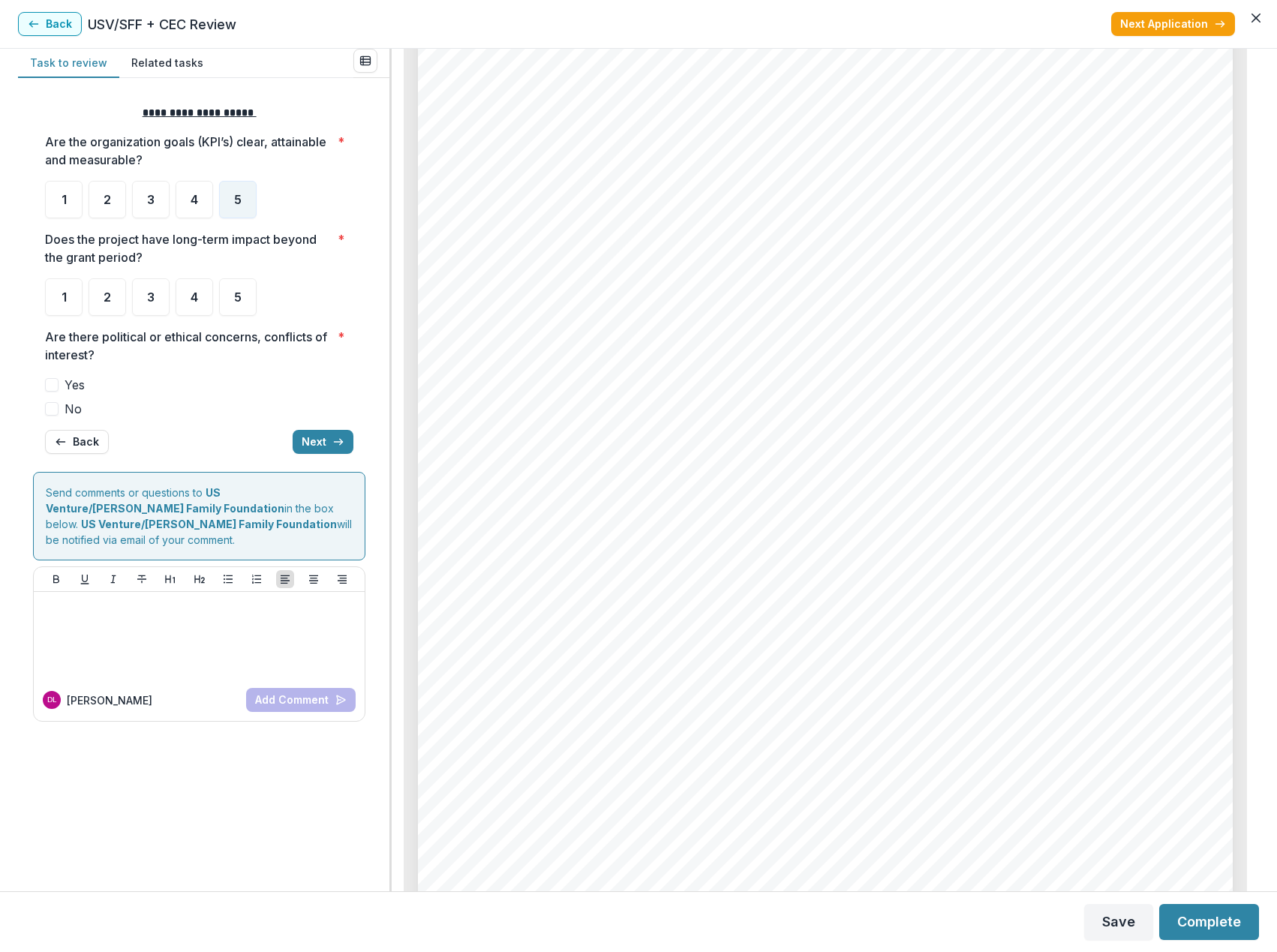
scroll to position [6074, 0]
click at [237, 308] on div "5" at bounding box center [238, 297] width 37 height 37
click at [54, 414] on span at bounding box center [52, 408] width 13 height 13
click at [329, 450] on button "Next" at bounding box center [323, 441] width 61 height 24
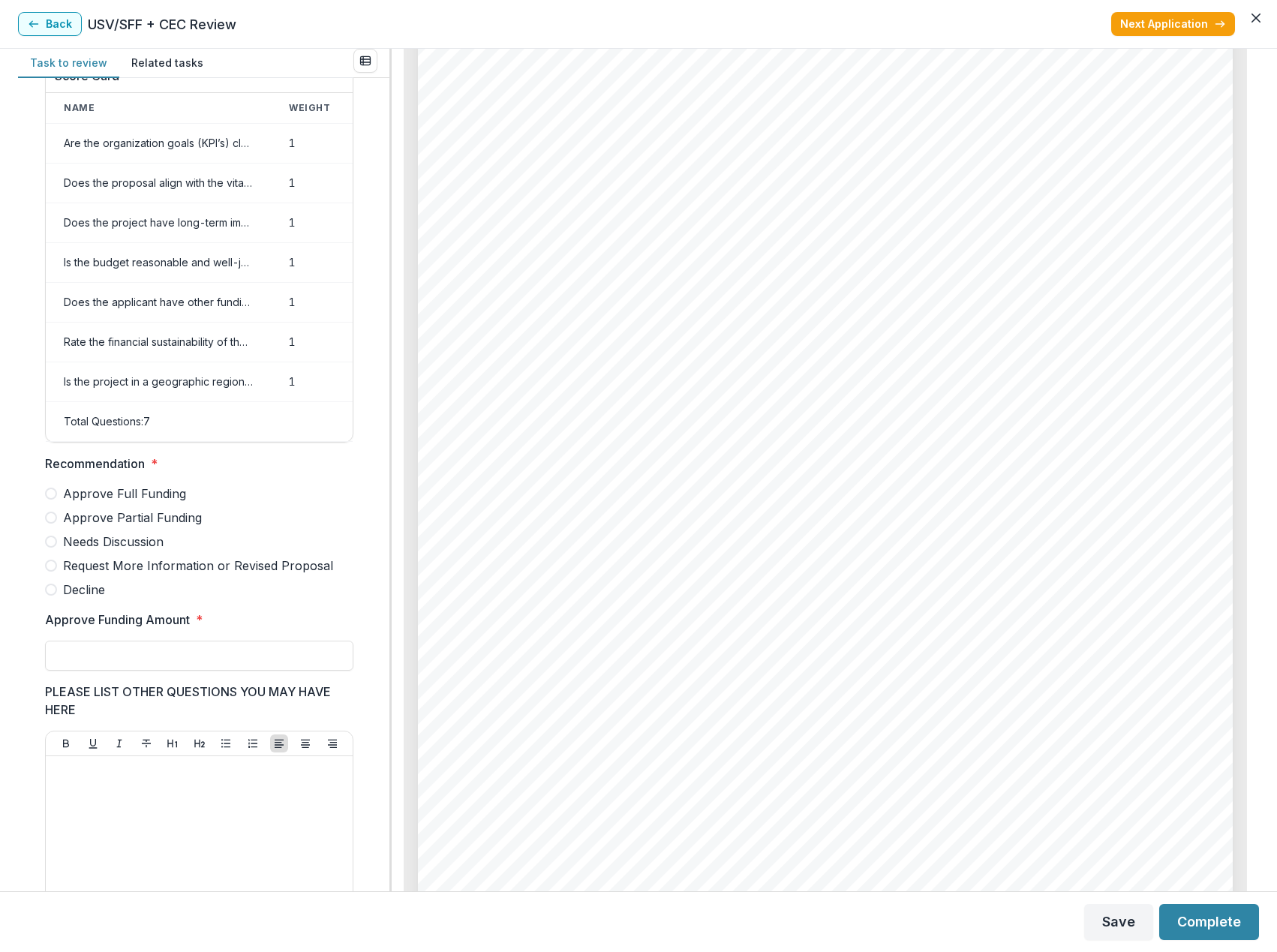
scroll to position [0, 0]
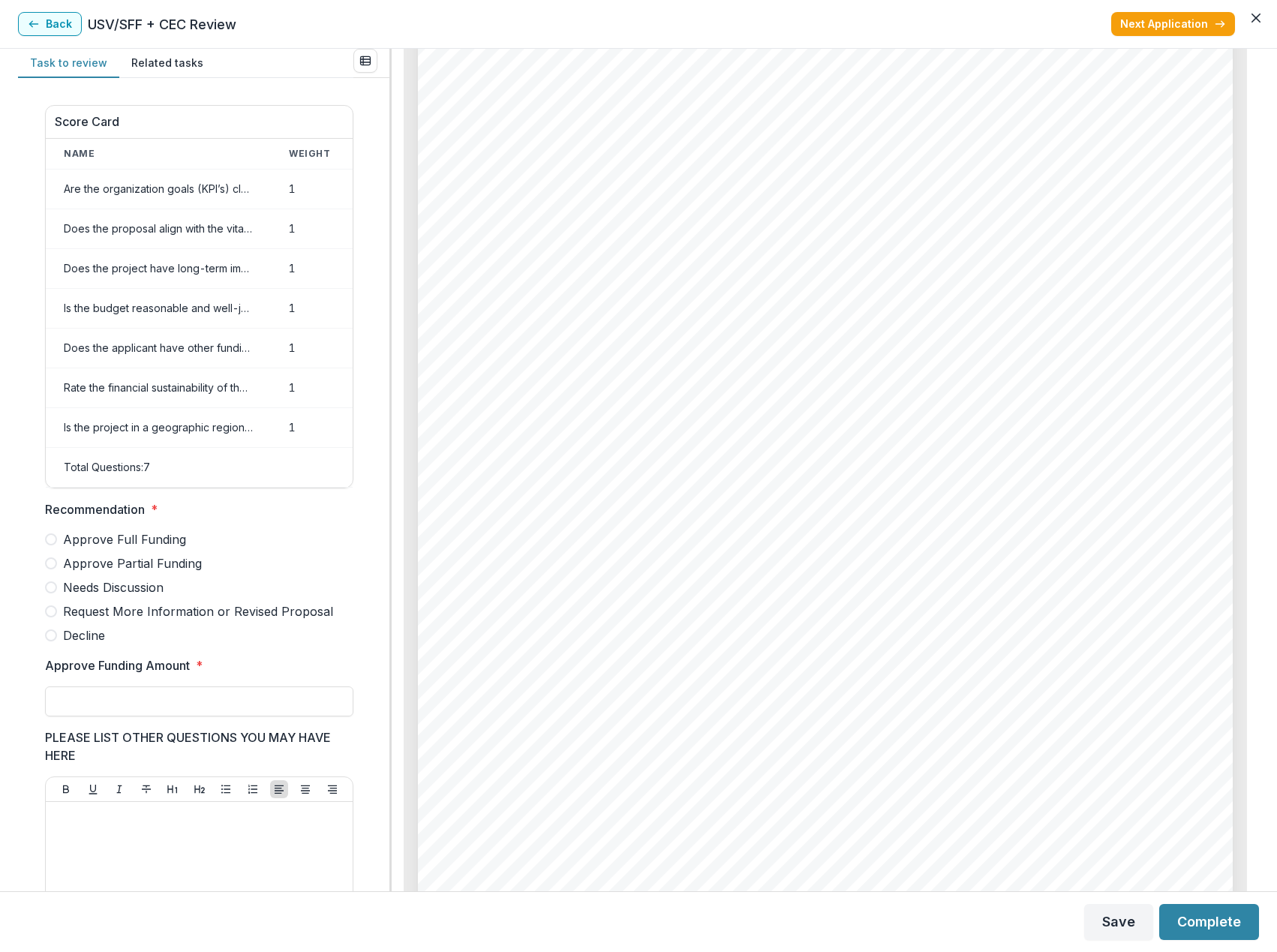
click at [114, 548] on span "Approve Full Funding" at bounding box center [125, 539] width 123 height 18
drag, startPoint x: 160, startPoint y: 716, endPoint x: 168, endPoint y: 707, distance: 12.0
click at [160, 716] on input "Approve Funding Amount *" at bounding box center [199, 701] width 308 height 30
type input "*******"
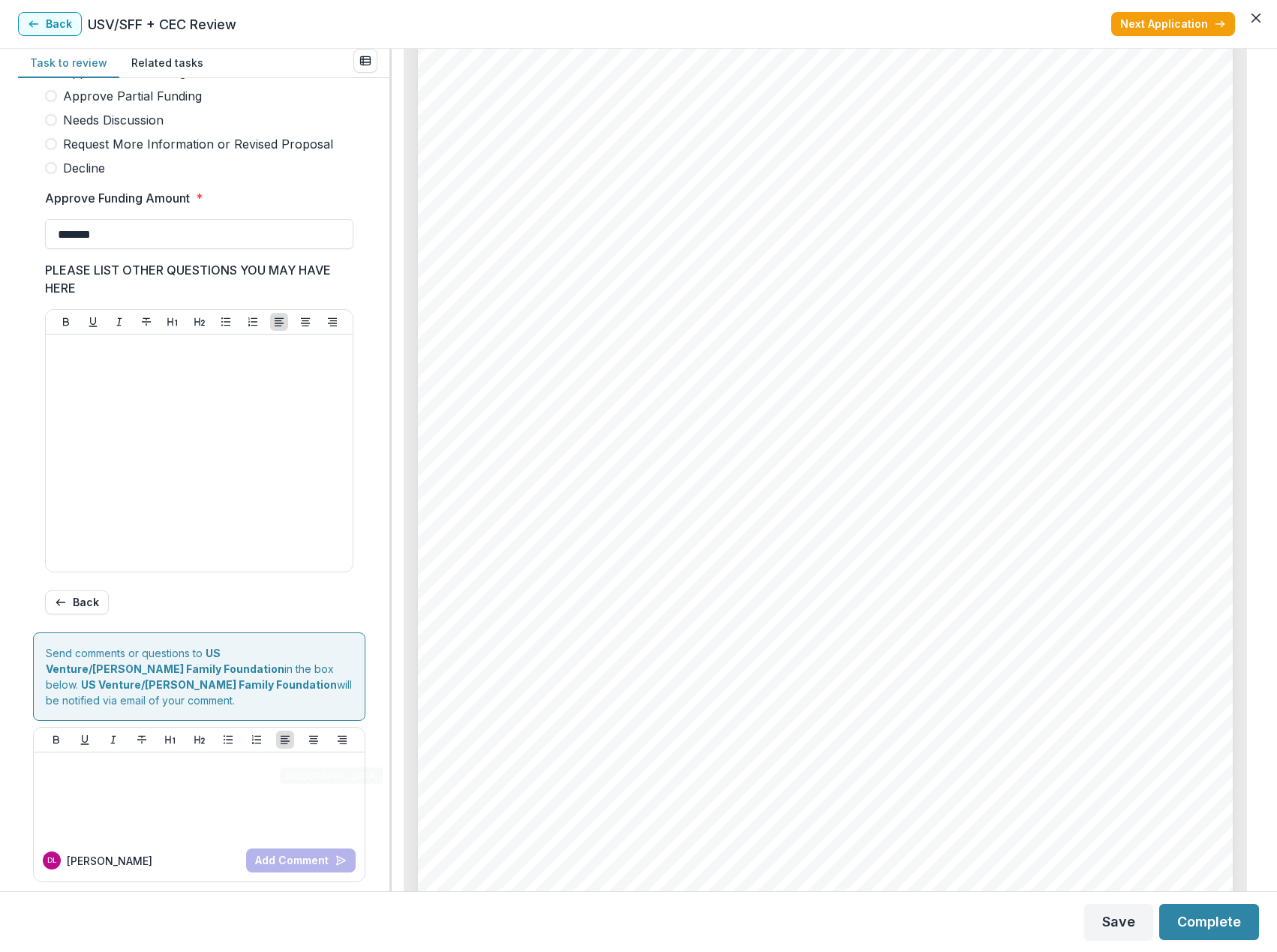
scroll to position [469, 0]
click at [1197, 919] on button "Complete" at bounding box center [1208, 922] width 100 height 36
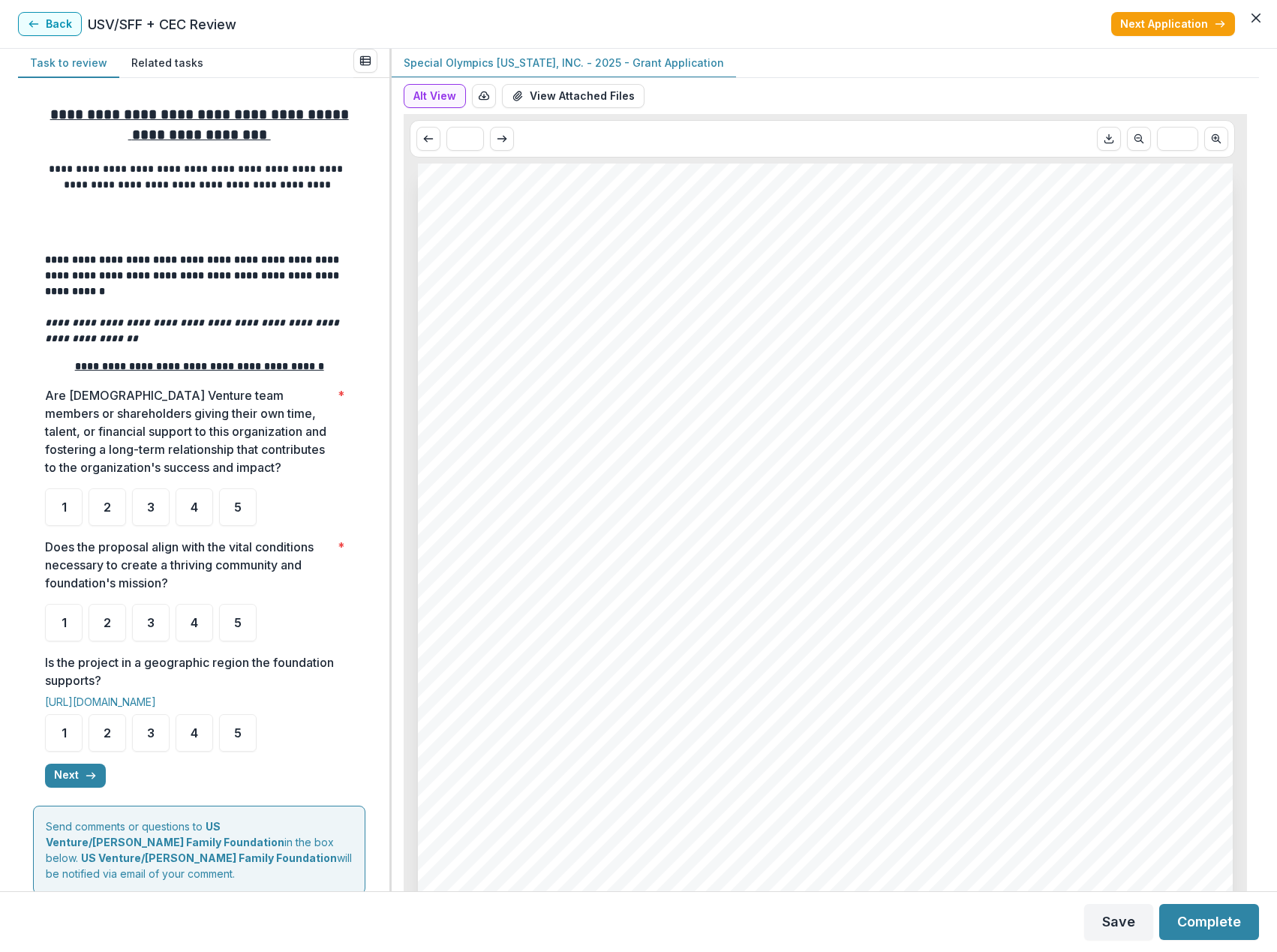
click at [1251, 12] on button "Close" at bounding box center [1255, 18] width 24 height 24
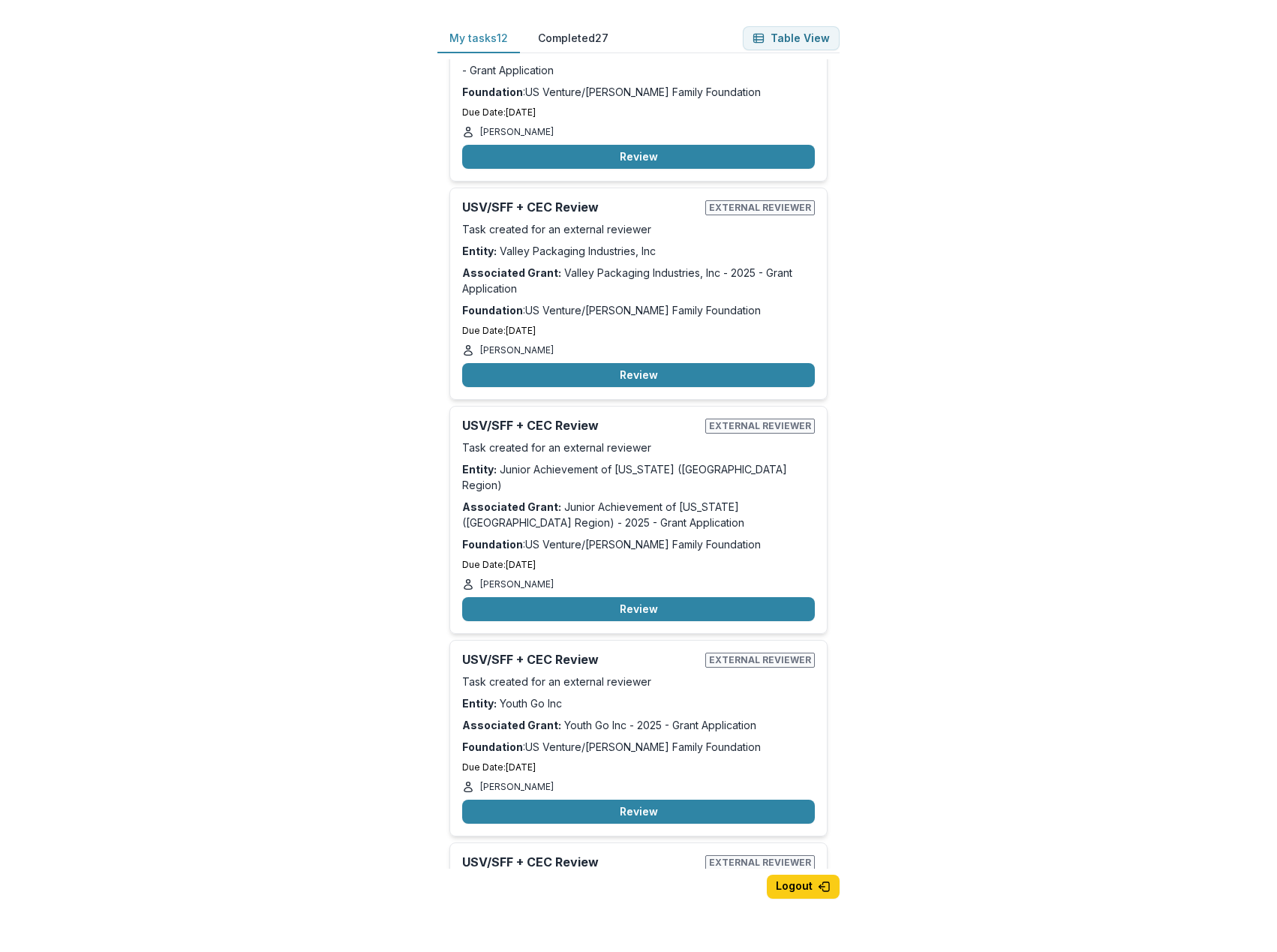
scroll to position [525, 0]
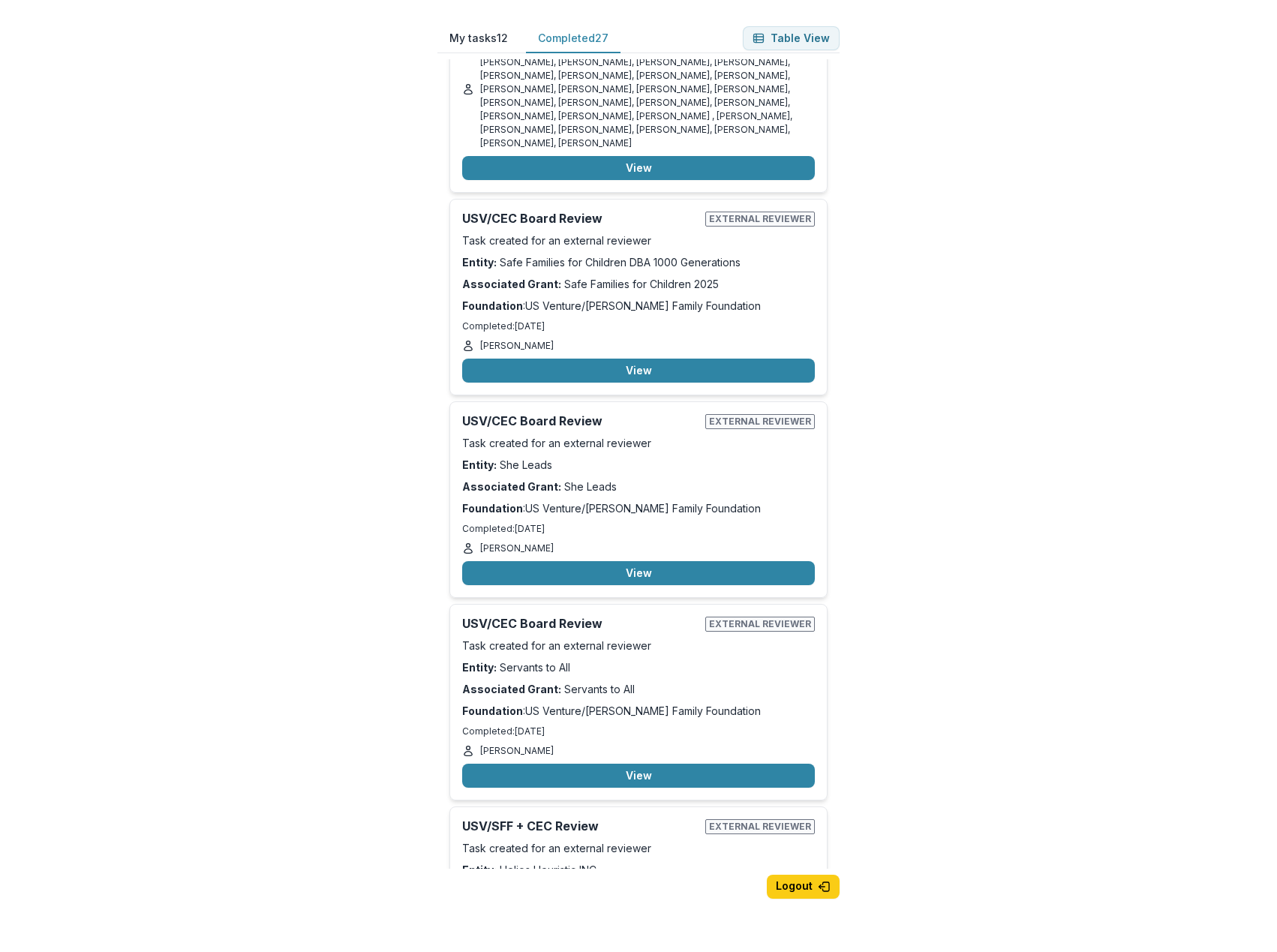
click at [554, 41] on button "Completed 27" at bounding box center [573, 38] width 94 height 29
click at [560, 41] on button "Completed 27" at bounding box center [573, 38] width 94 height 29
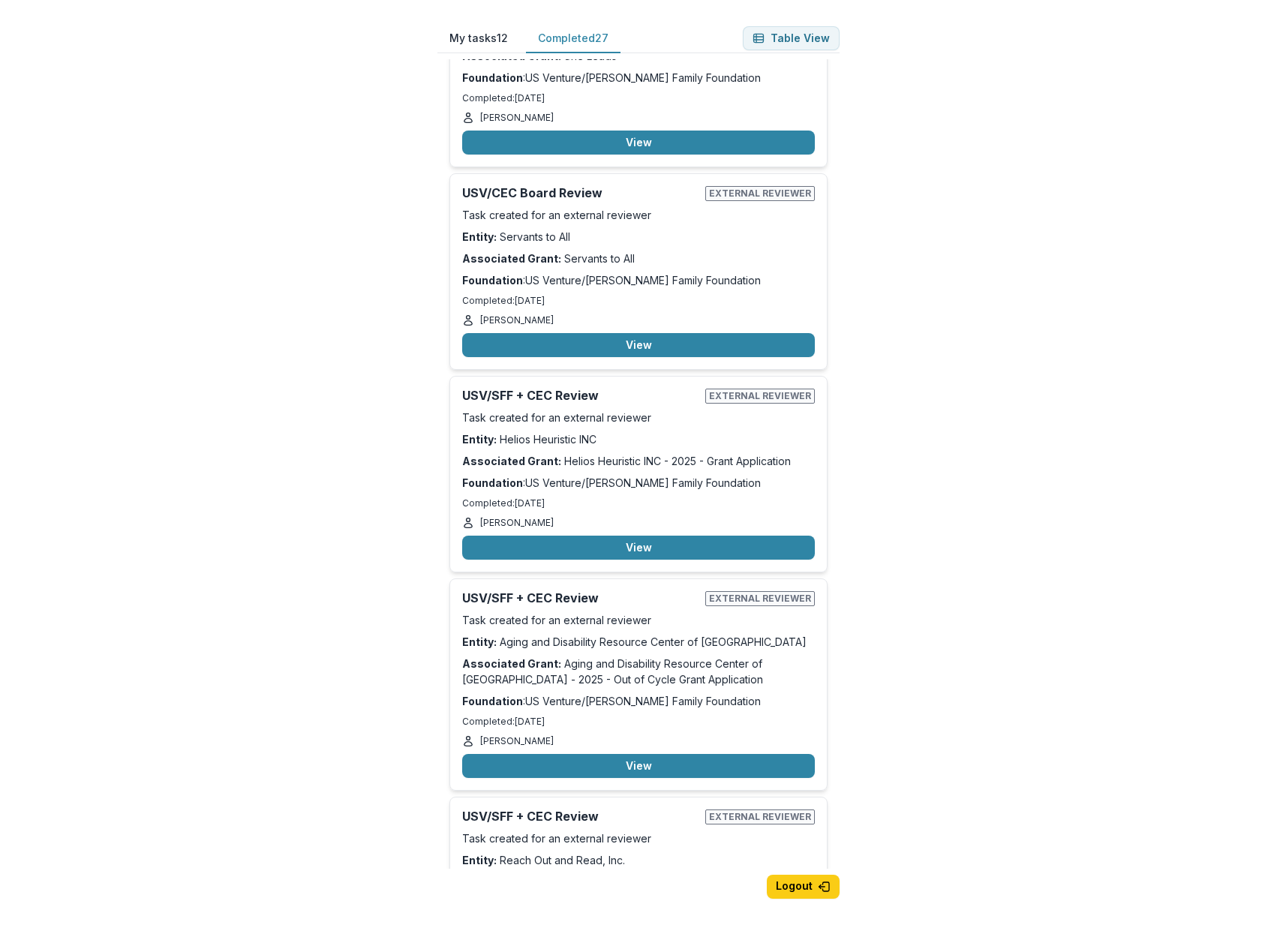
scroll to position [1275, 0]
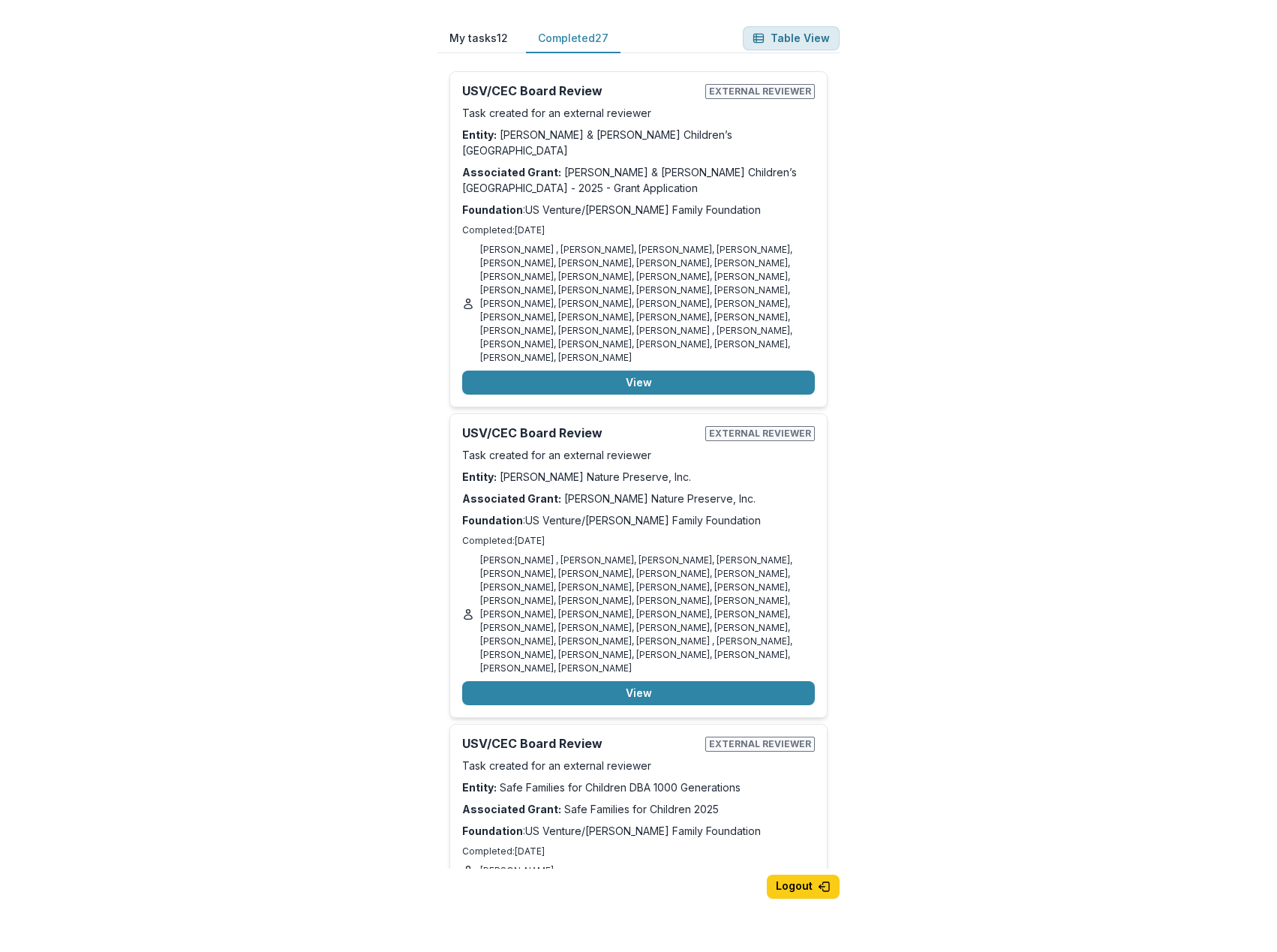
click at [781, 42] on button "Table View" at bounding box center [790, 38] width 97 height 24
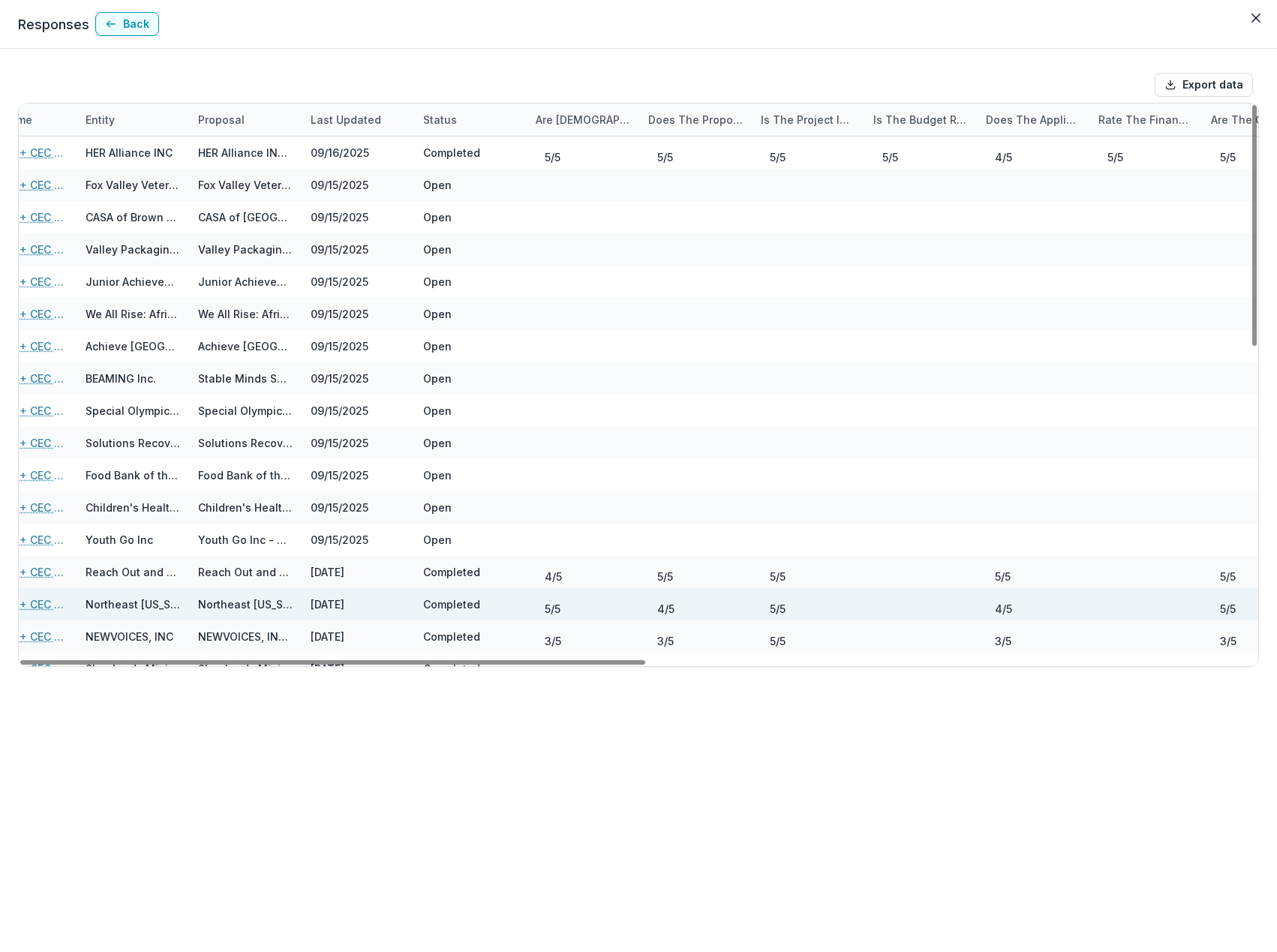
scroll to position [0, 102]
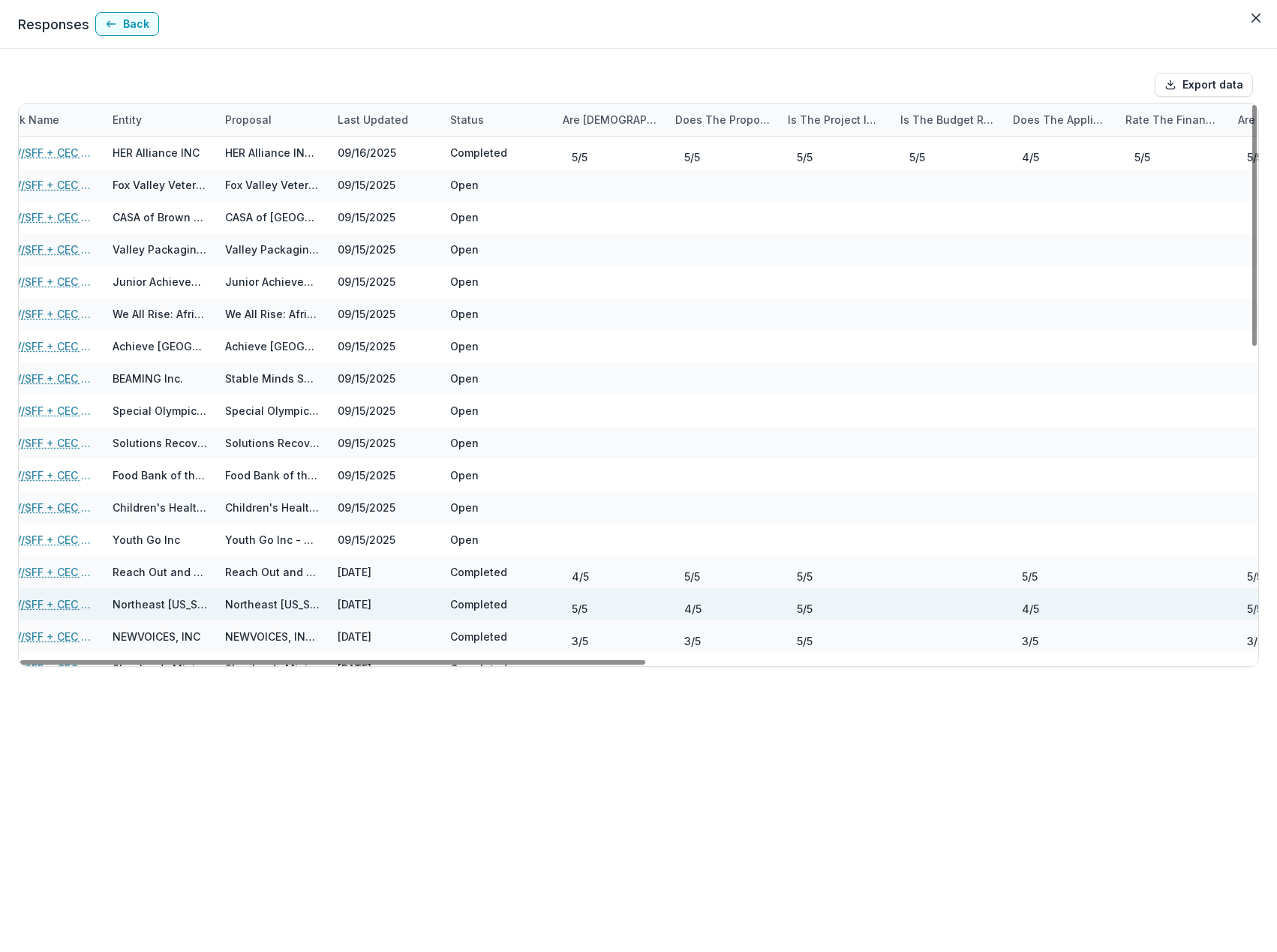
drag, startPoint x: 615, startPoint y: 662, endPoint x: 666, endPoint y: 590, distance: 88.2
click at [645, 660] on div at bounding box center [333, 662] width 625 height 4
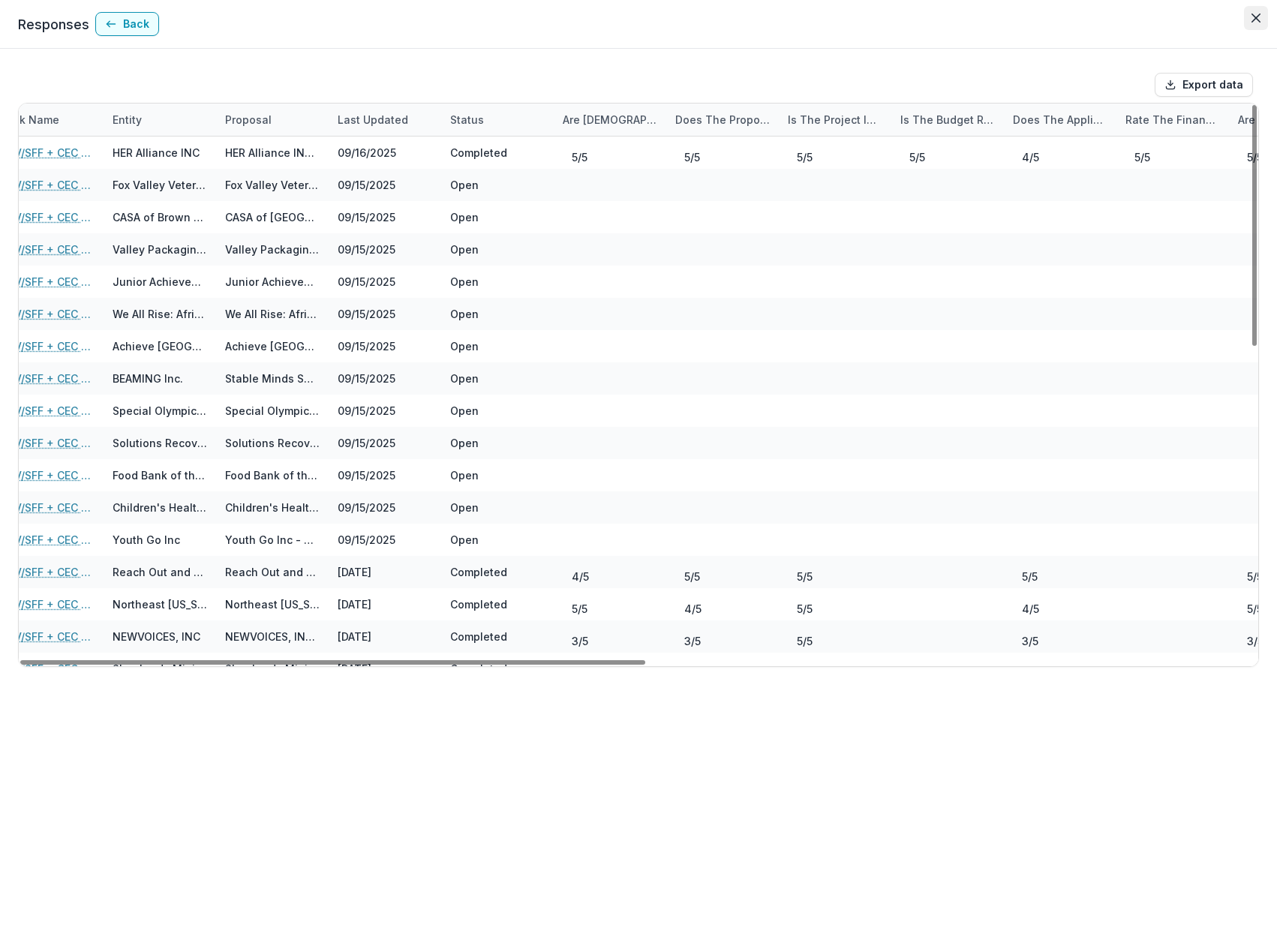
click at [1260, 17] on button "Close" at bounding box center [1255, 18] width 24 height 24
